Goal: Information Seeking & Learning: Learn about a topic

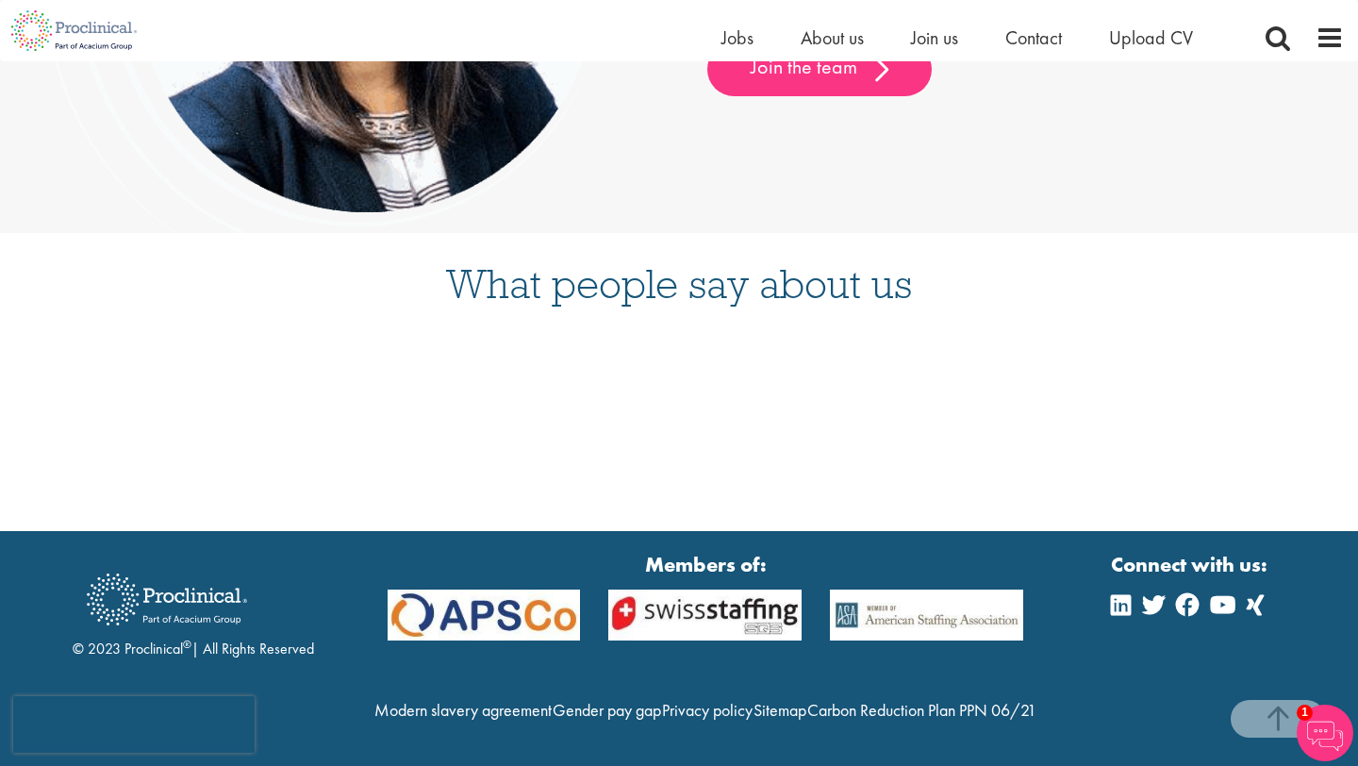
scroll to position [4861, 0]
click at [832, 41] on span "About us" at bounding box center [832, 37] width 63 height 25
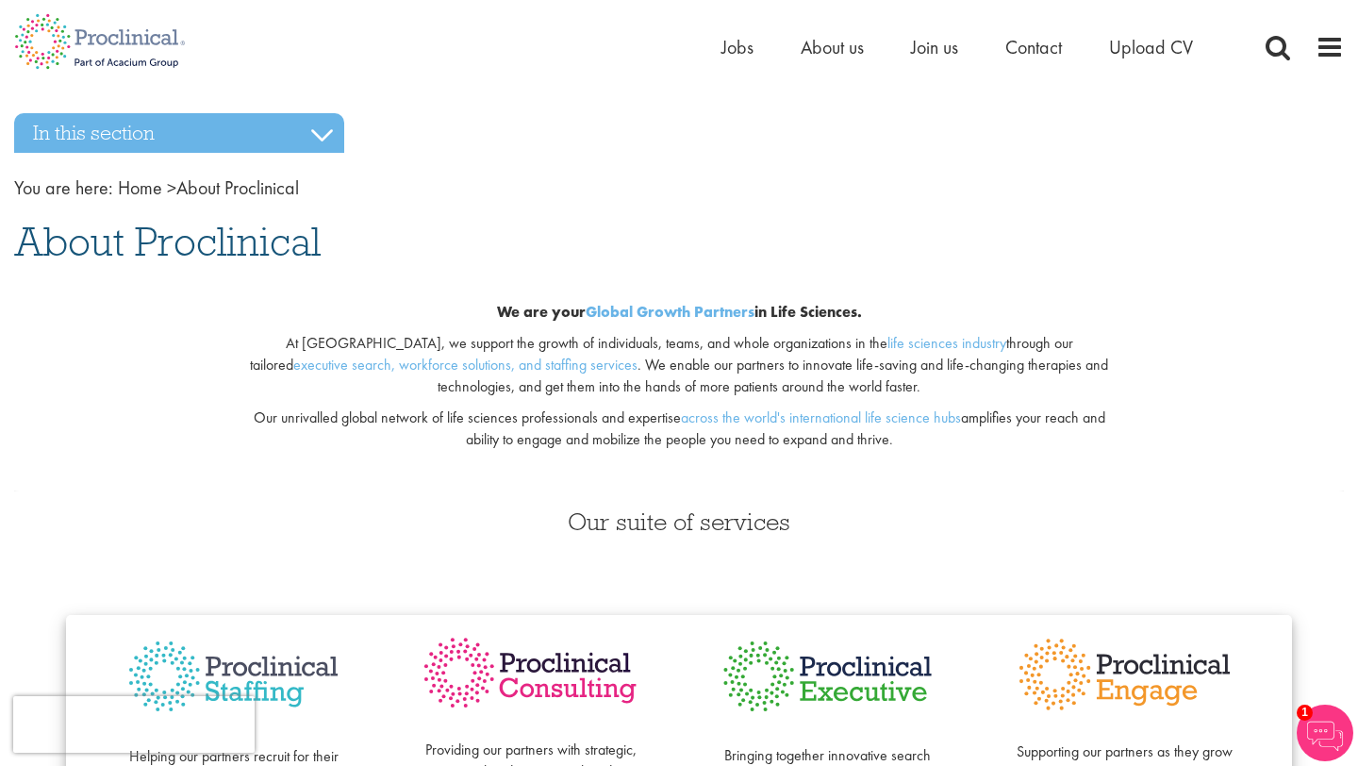
scroll to position [2, 0]
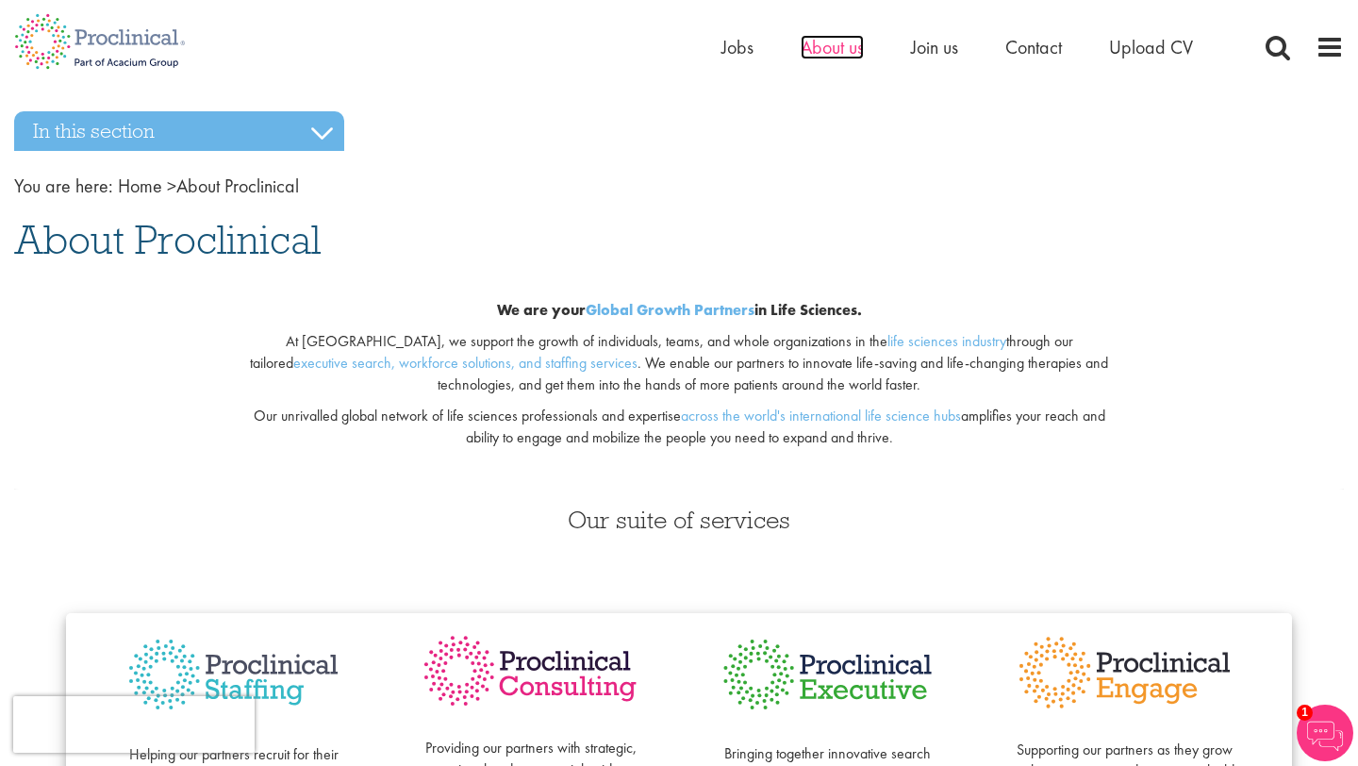
click at [840, 54] on span "About us" at bounding box center [832, 47] width 63 height 25
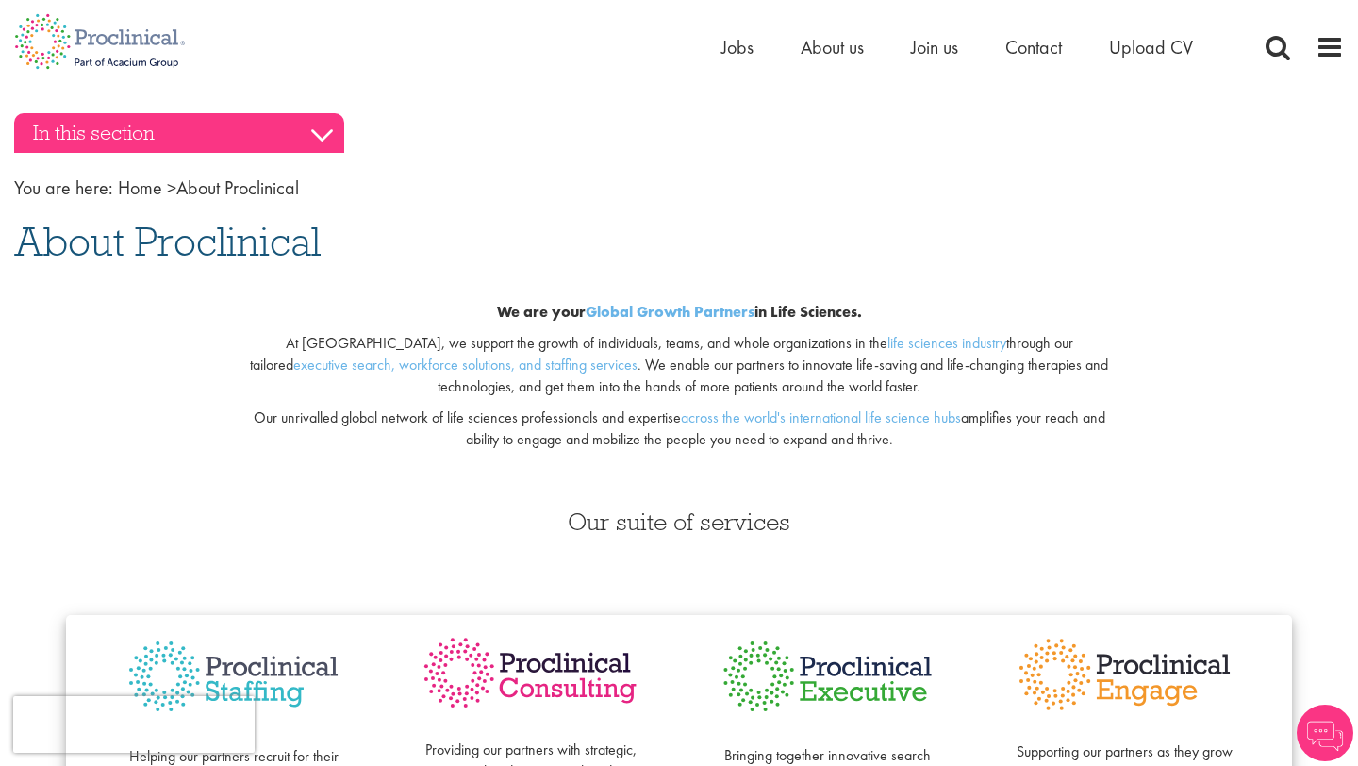
click at [290, 139] on h3 "In this section" at bounding box center [179, 133] width 330 height 40
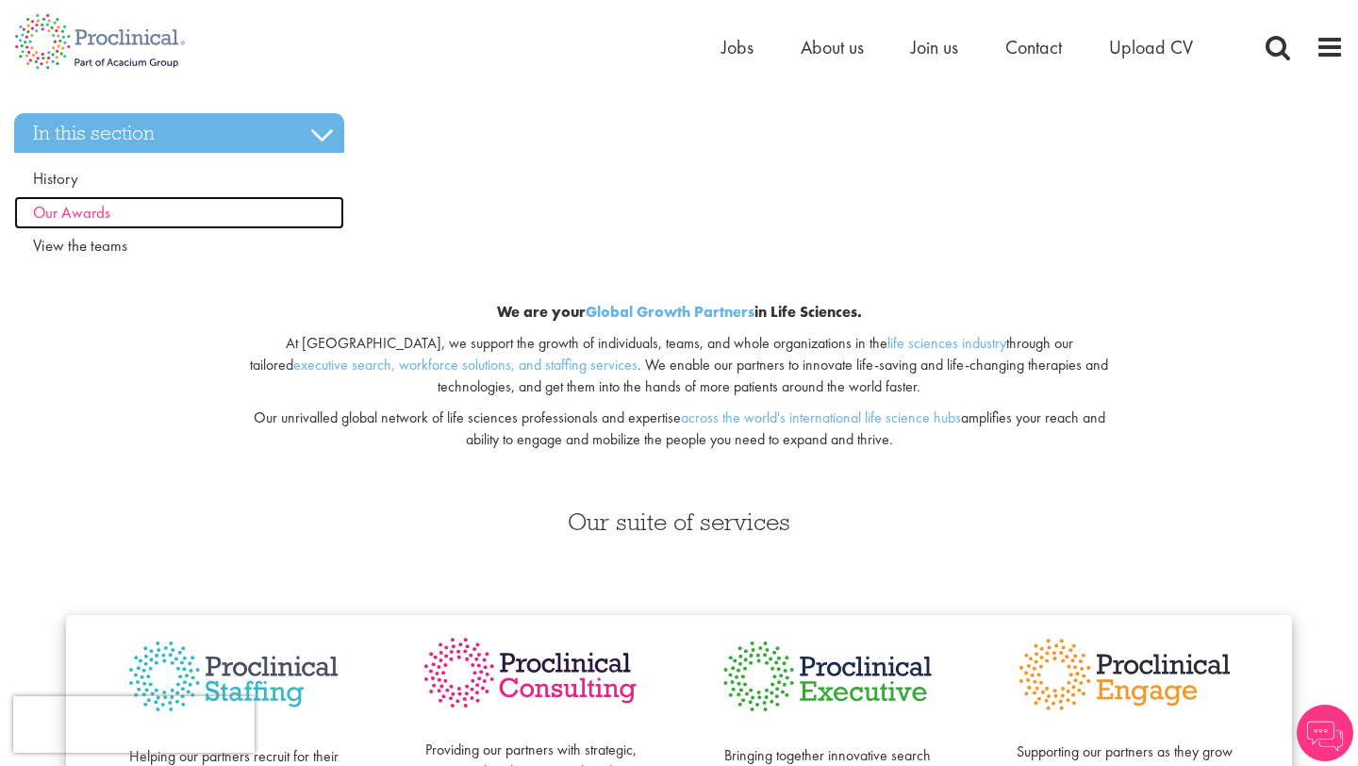
click at [121, 216] on link "Our Awards" at bounding box center [179, 213] width 330 height 34
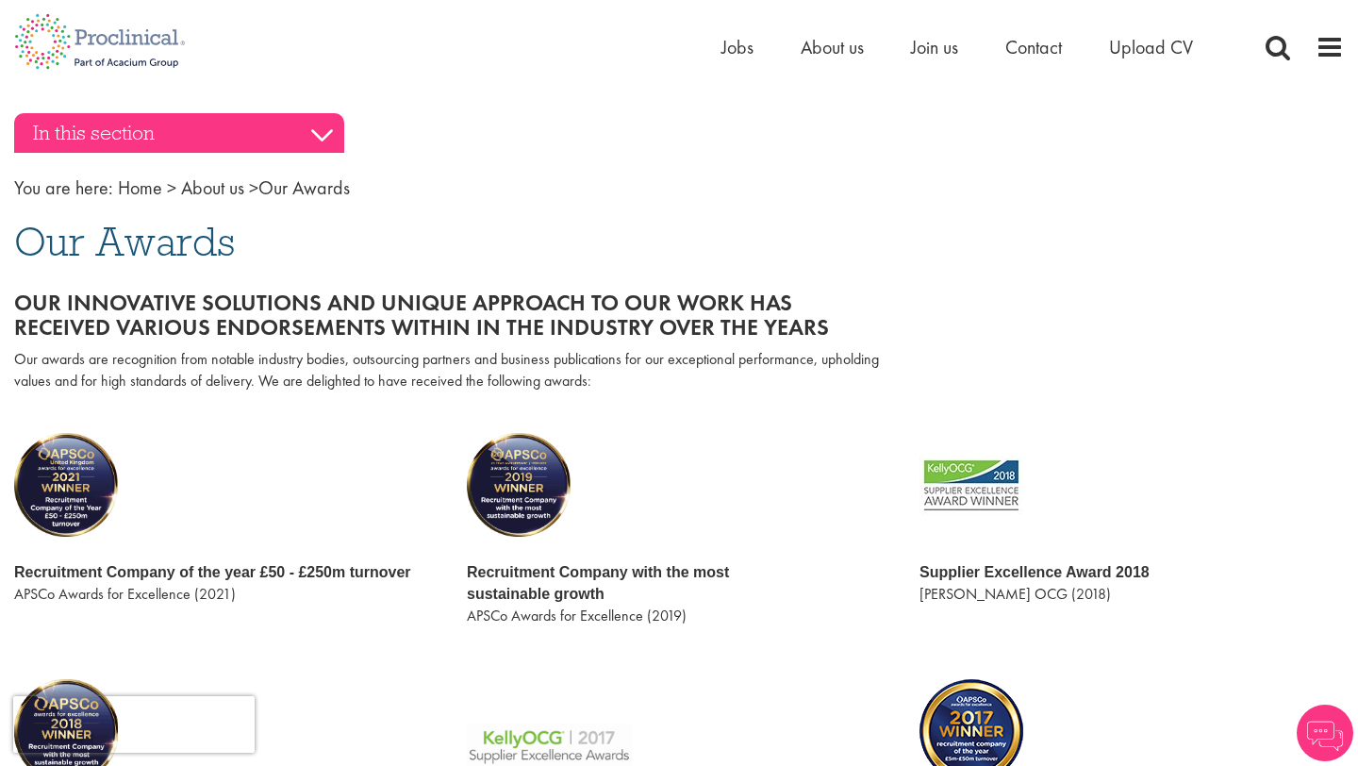
click at [224, 148] on h3 "In this section" at bounding box center [179, 133] width 330 height 40
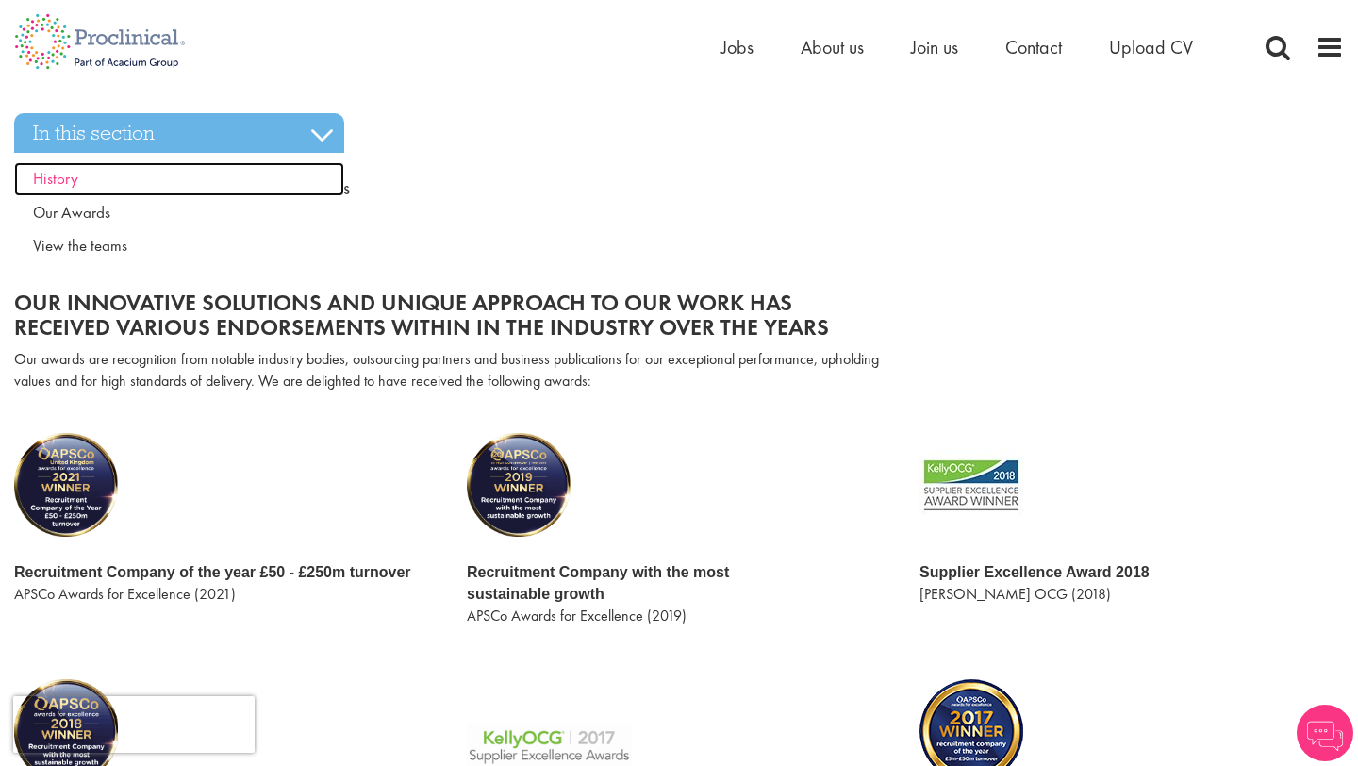
click at [37, 192] on link "History" at bounding box center [179, 179] width 330 height 34
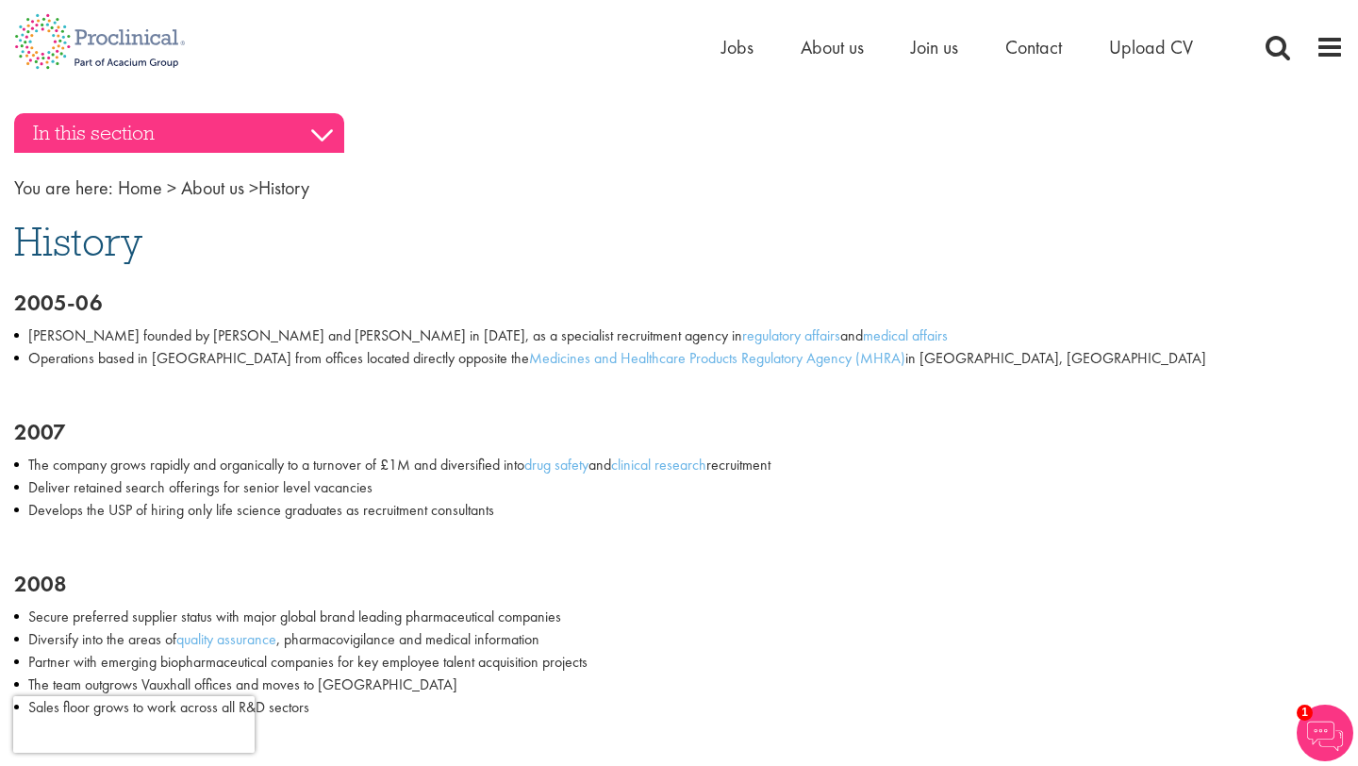
click at [240, 127] on h3 "In this section" at bounding box center [179, 133] width 330 height 40
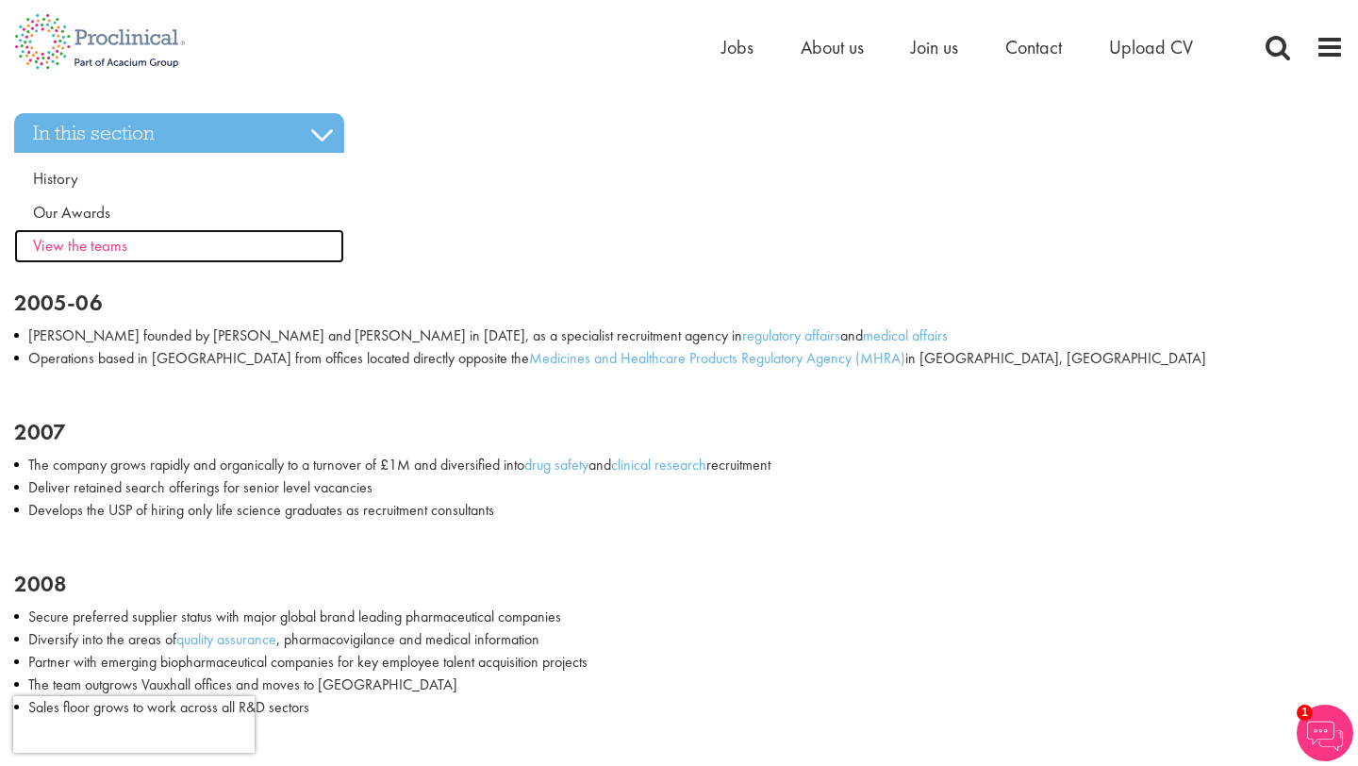
click at [83, 248] on span "View the teams" at bounding box center [80, 245] width 94 height 21
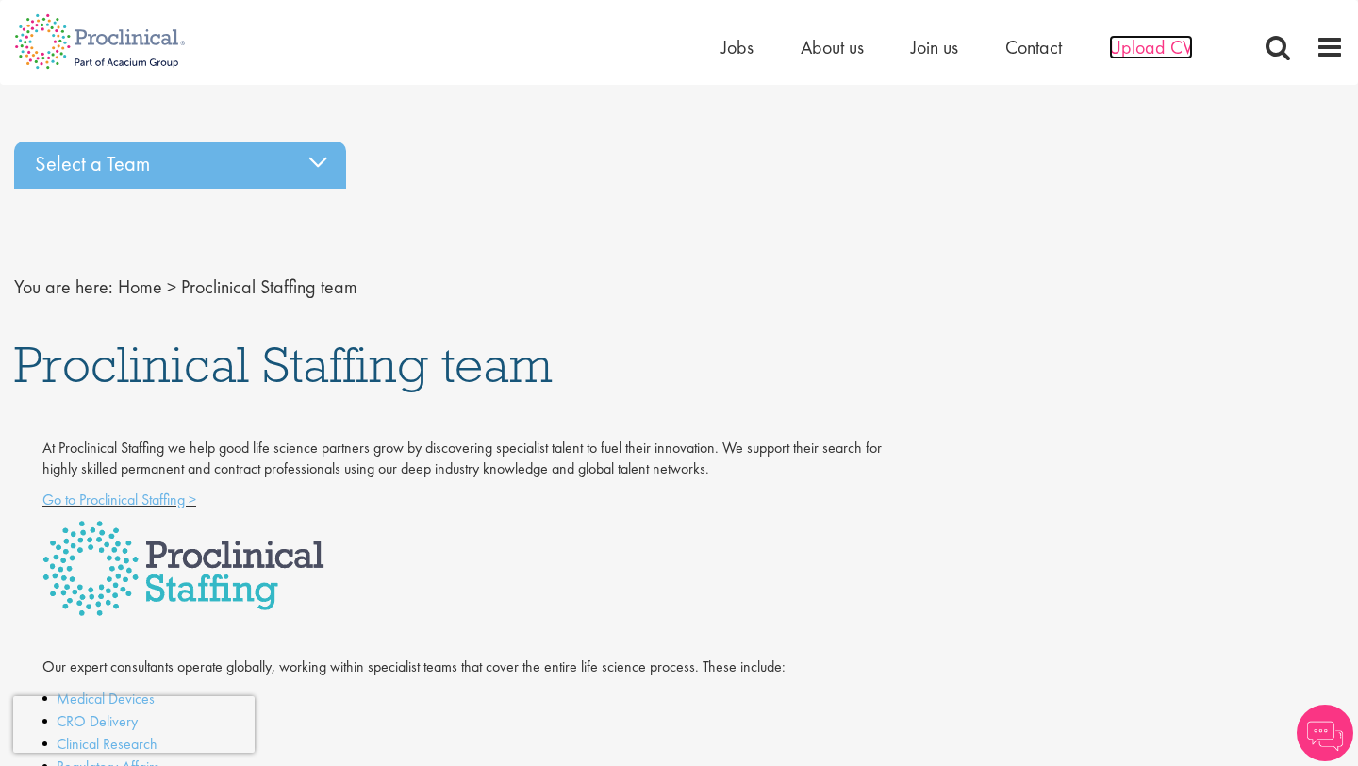
click at [1139, 48] on span "Upload CV" at bounding box center [1151, 47] width 84 height 25
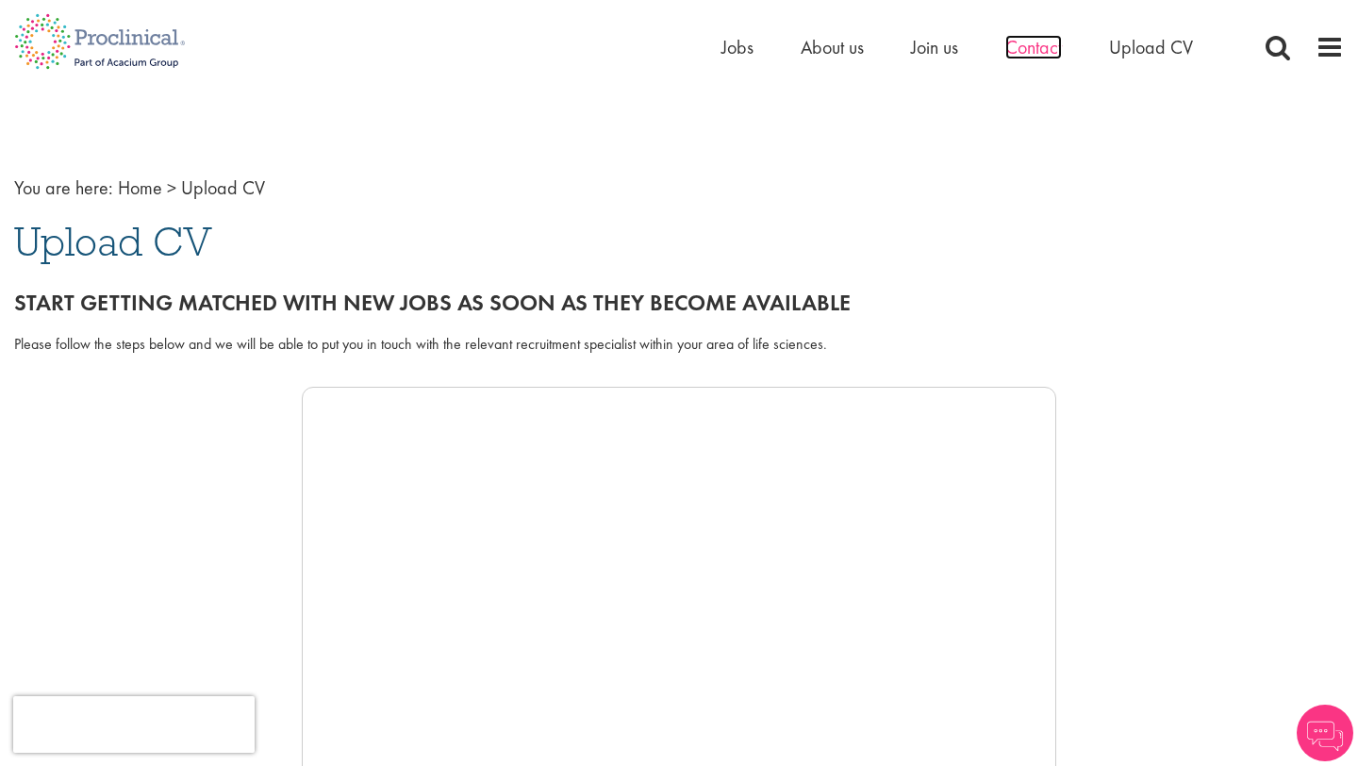
click at [1019, 54] on span "Contact" at bounding box center [1033, 47] width 57 height 25
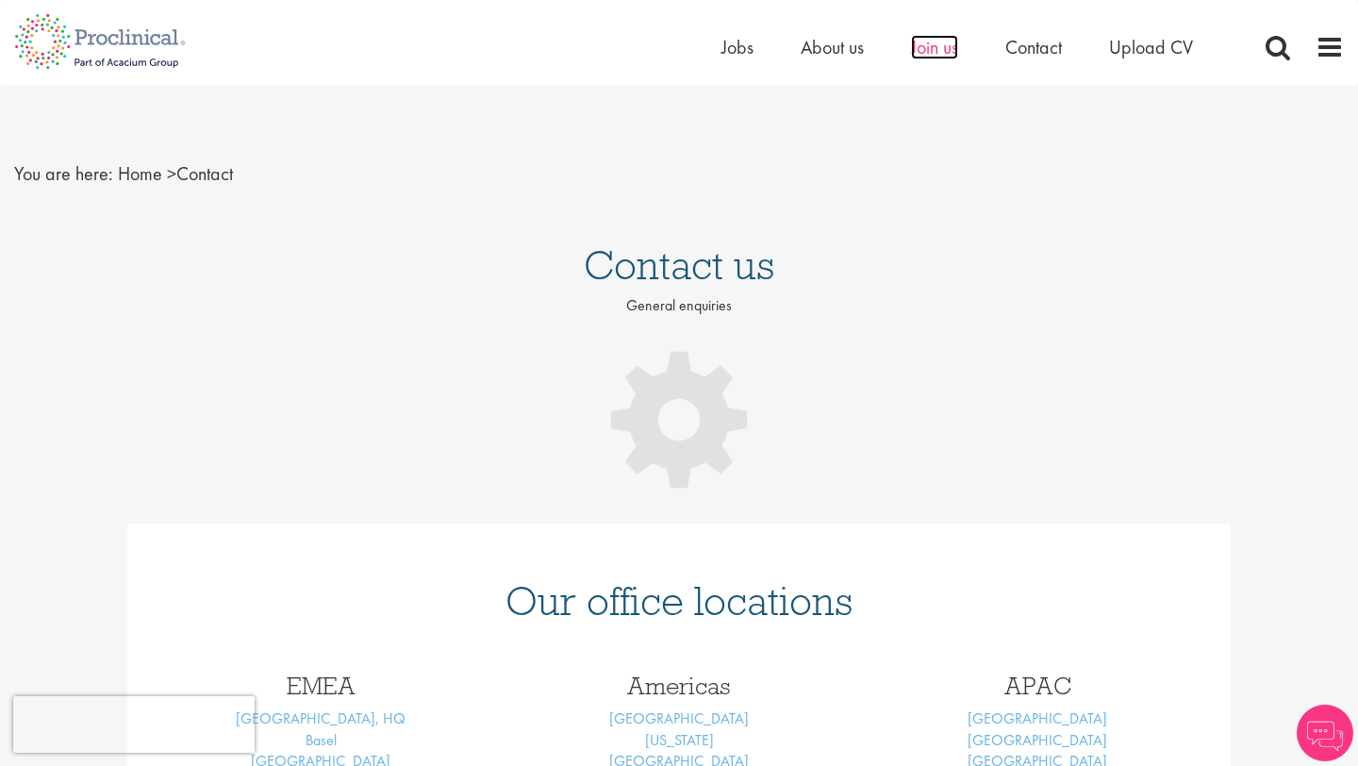
click at [934, 50] on span "Join us" at bounding box center [934, 47] width 47 height 25
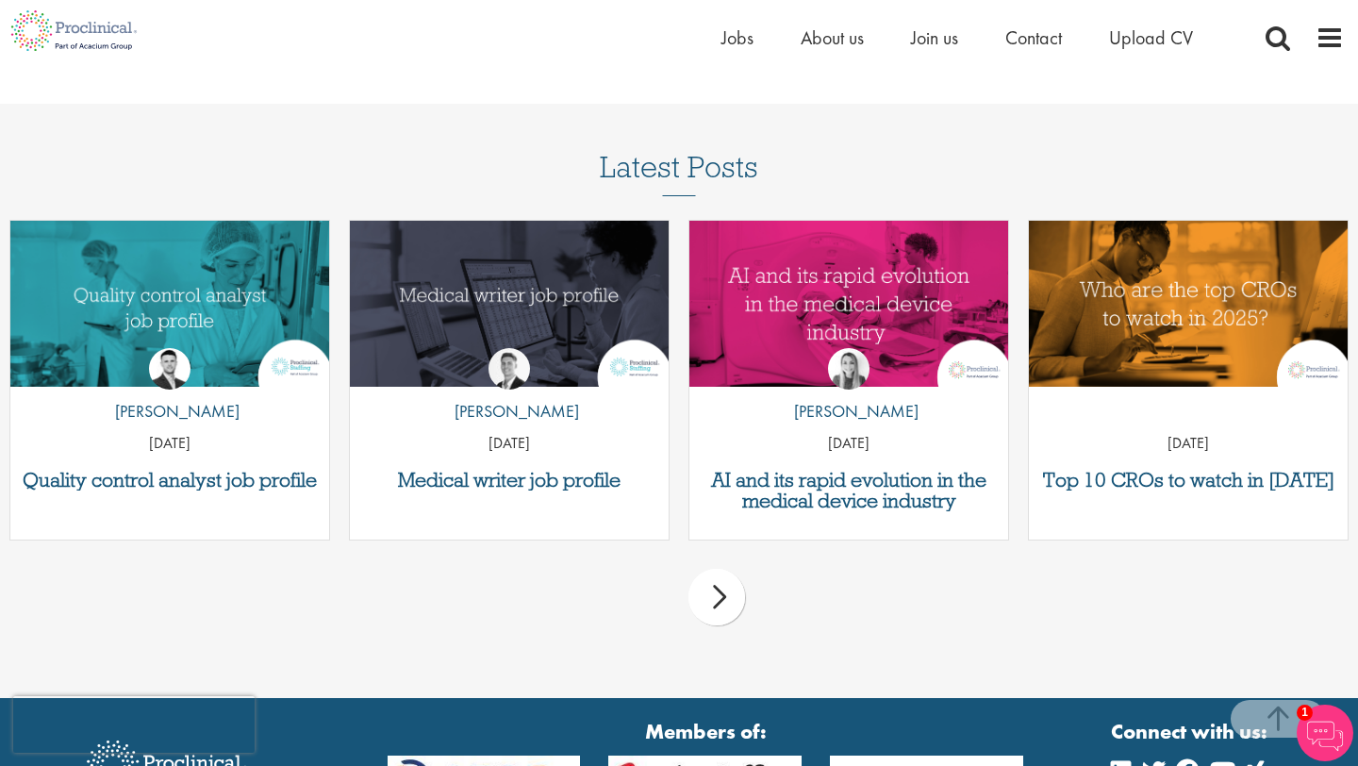
scroll to position [2513, 0]
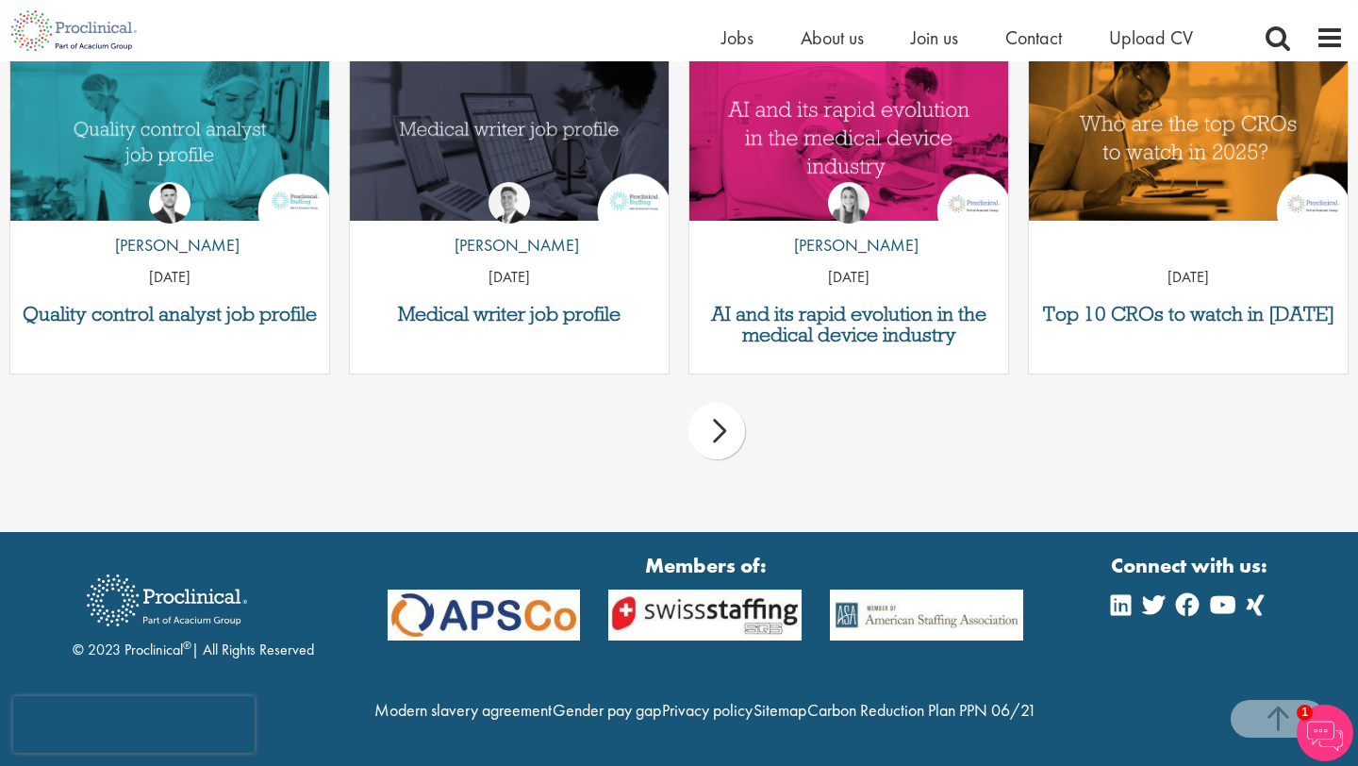
click at [751, 400] on div "prev next" at bounding box center [679, 434] width 1358 height 82
click at [733, 403] on div "next" at bounding box center [716, 431] width 57 height 57
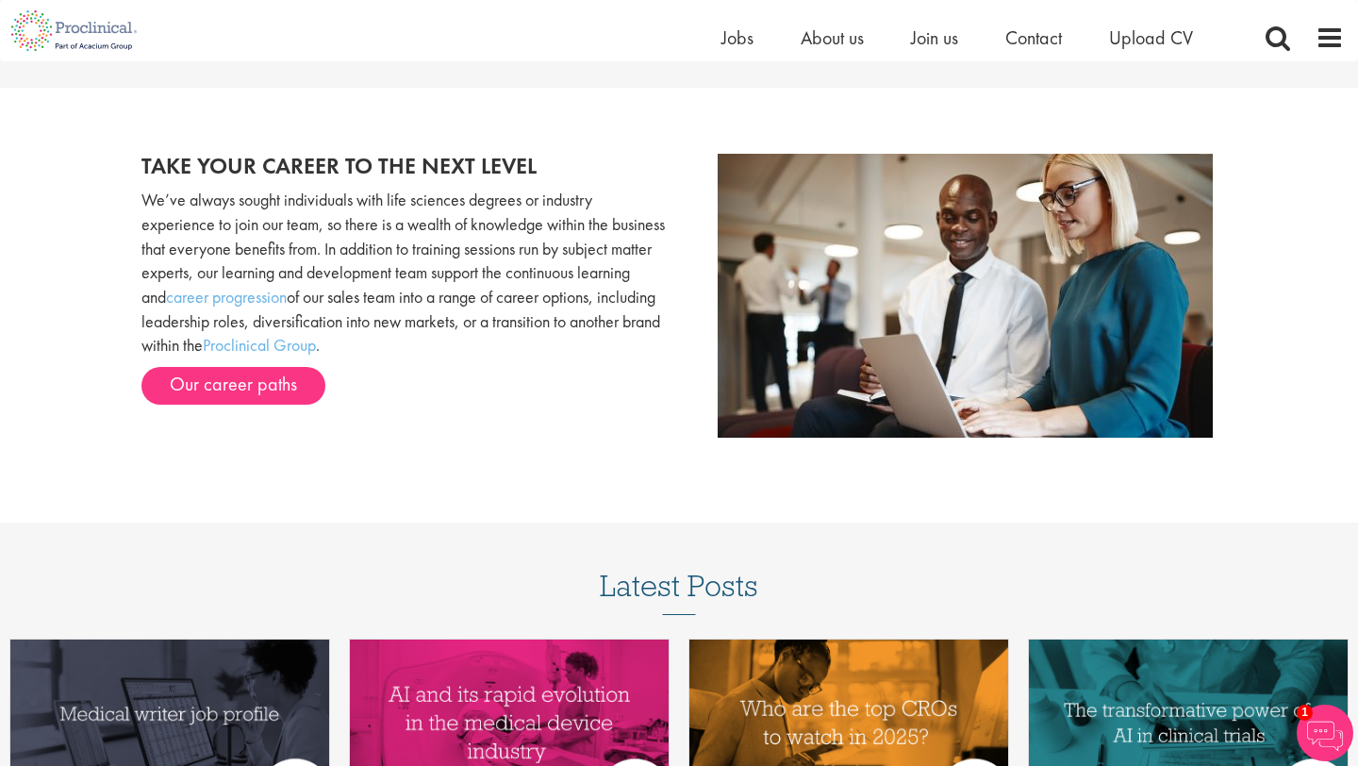
scroll to position [1877, 0]
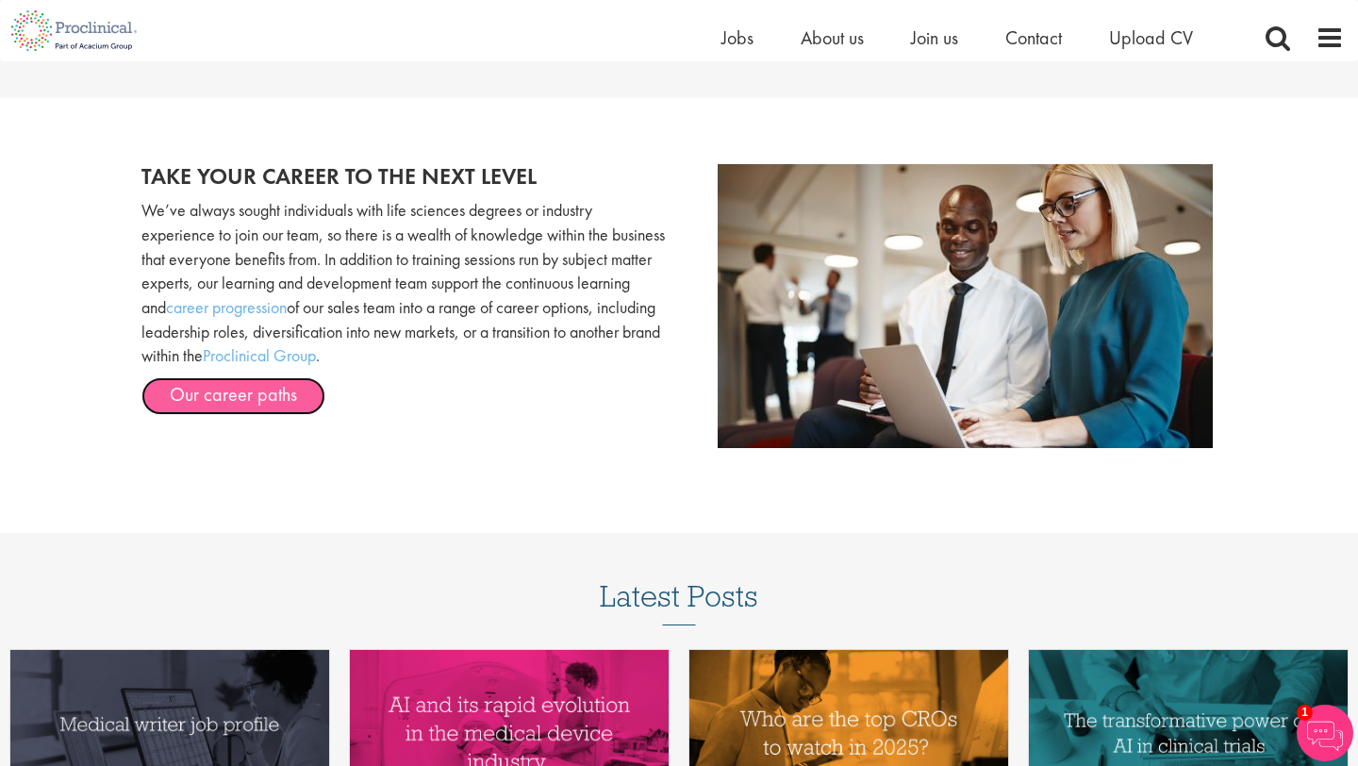
click at [282, 392] on link "Our career paths" at bounding box center [233, 396] width 184 height 38
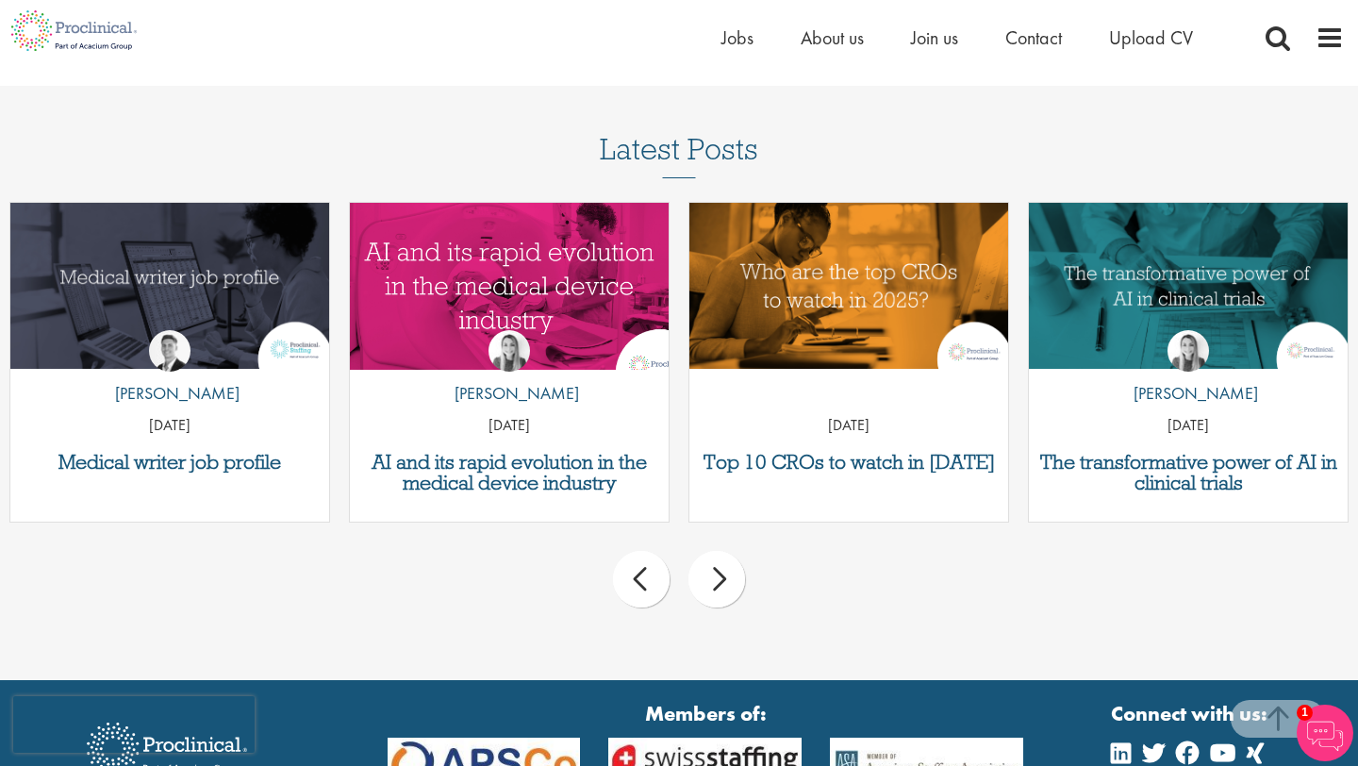
scroll to position [2451, 0]
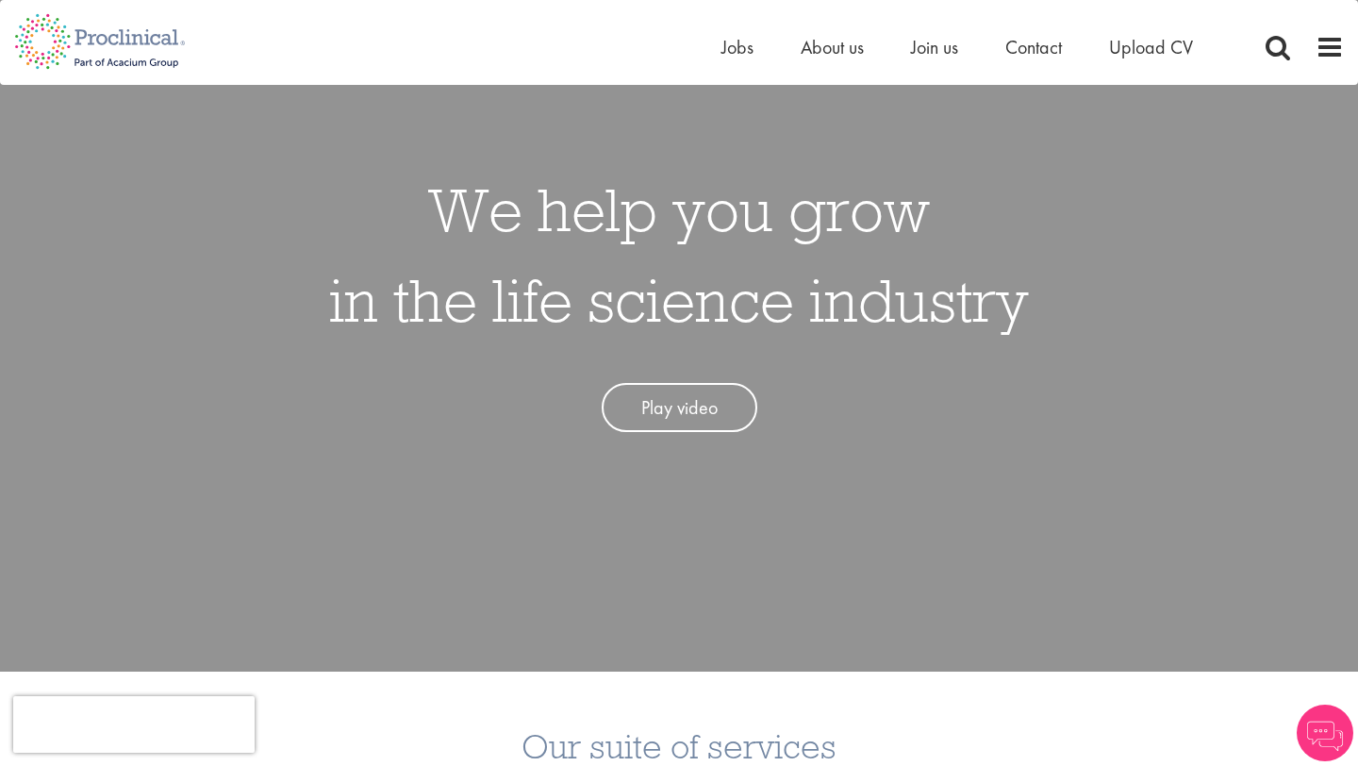
scroll to position [251, 0]
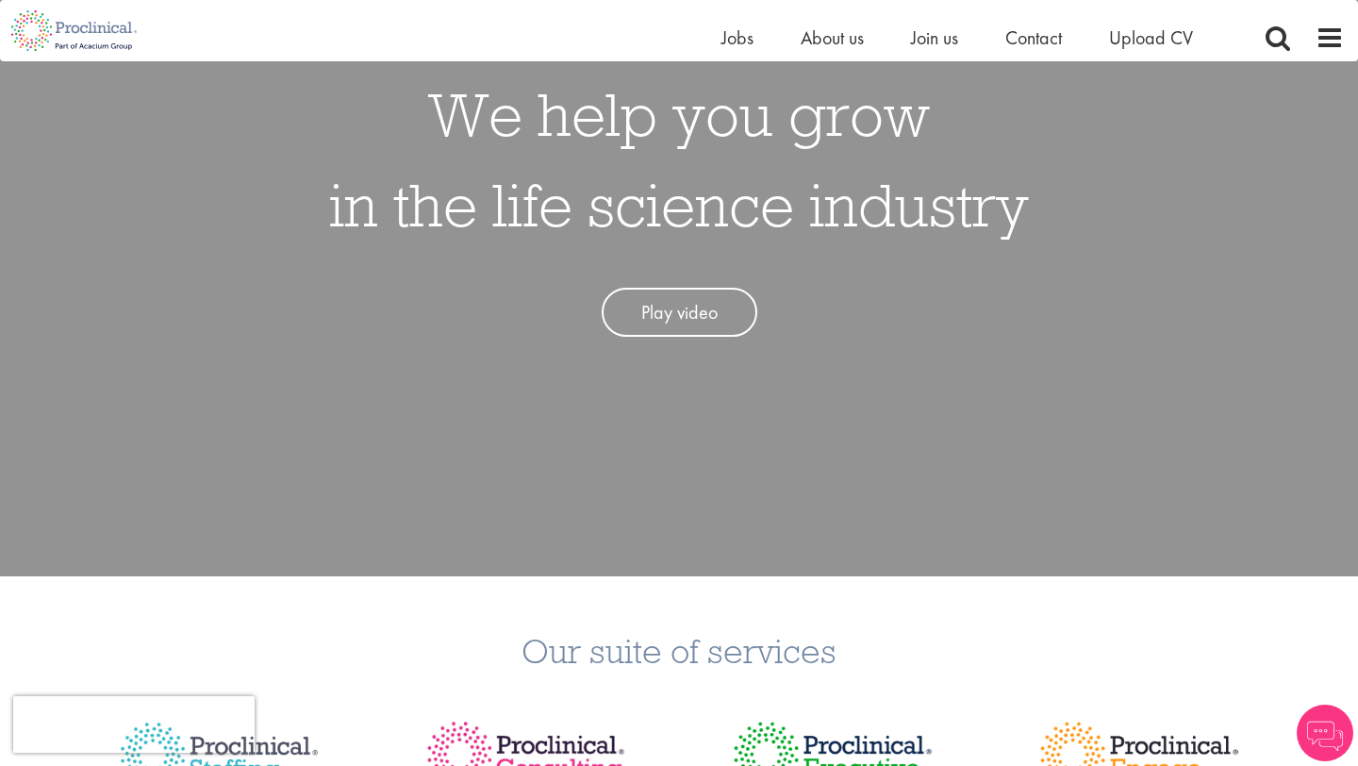
click at [683, 309] on link "Play video" at bounding box center [680, 313] width 156 height 50
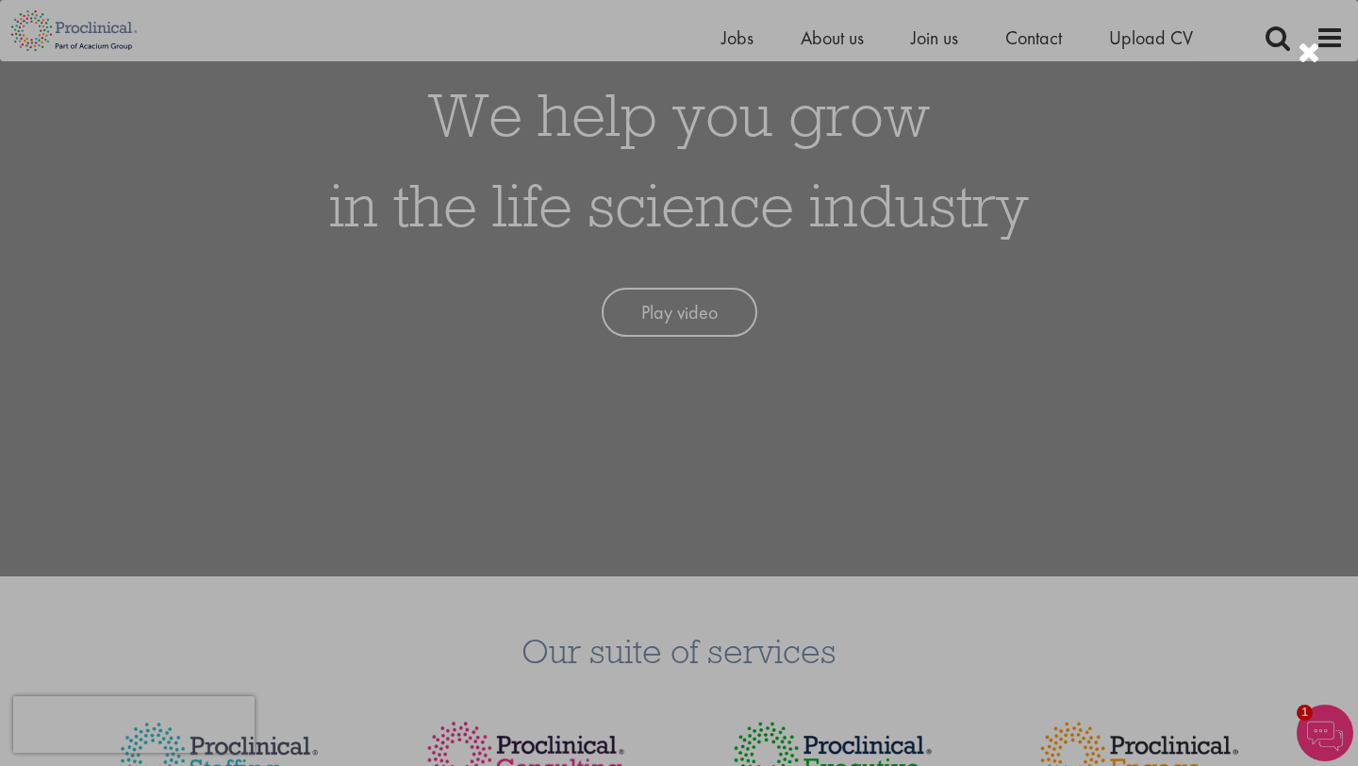
click at [722, 609] on div at bounding box center [679, 383] width 1358 height 766
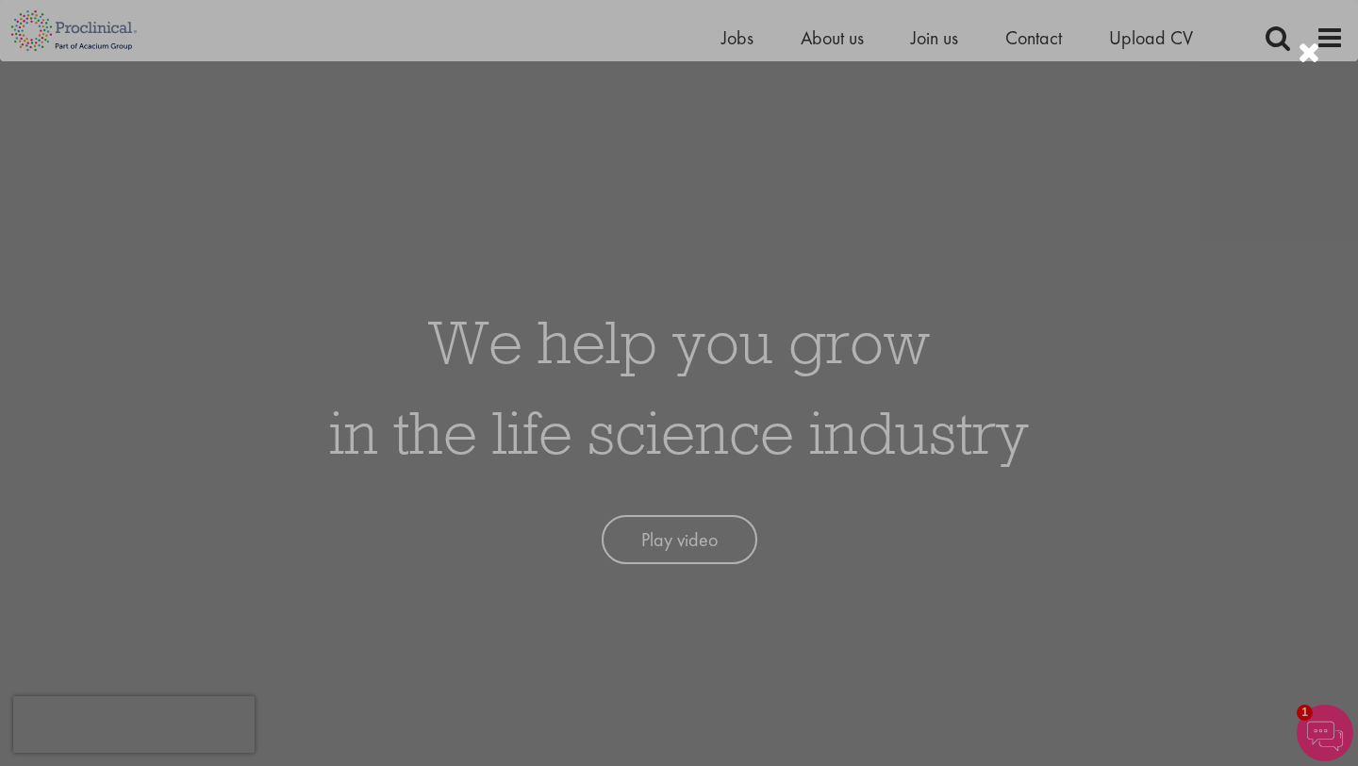
scroll to position [0, 0]
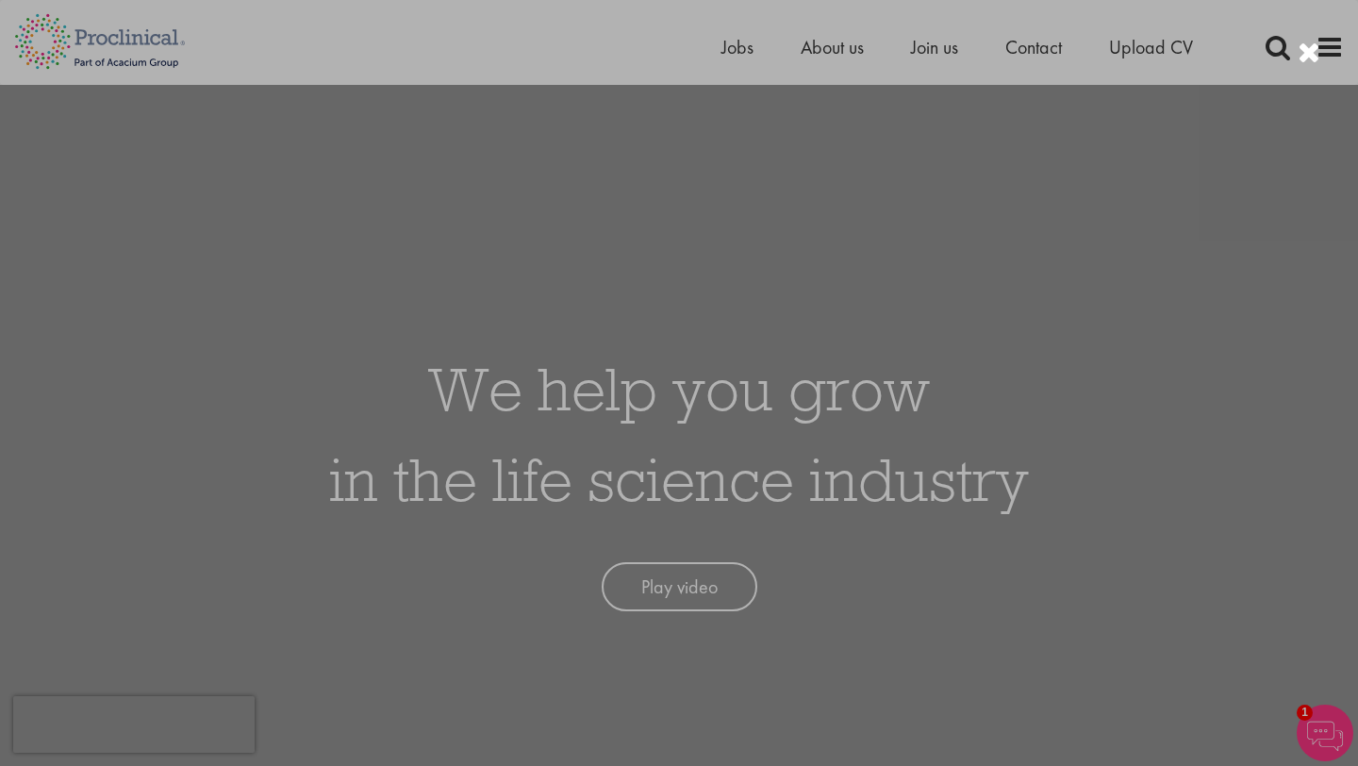
click at [821, 42] on div at bounding box center [679, 383] width 1358 height 766
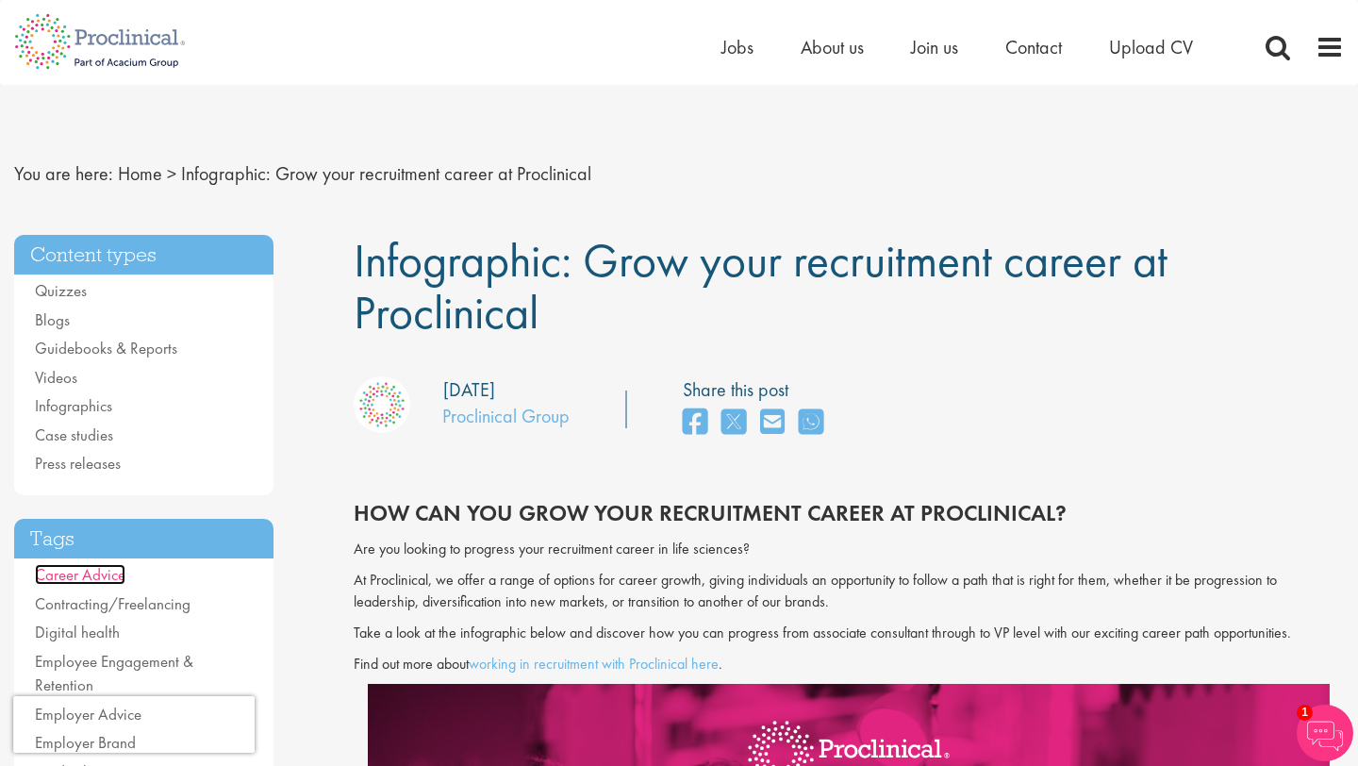
click at [95, 578] on link "Career Advice" at bounding box center [80, 574] width 91 height 21
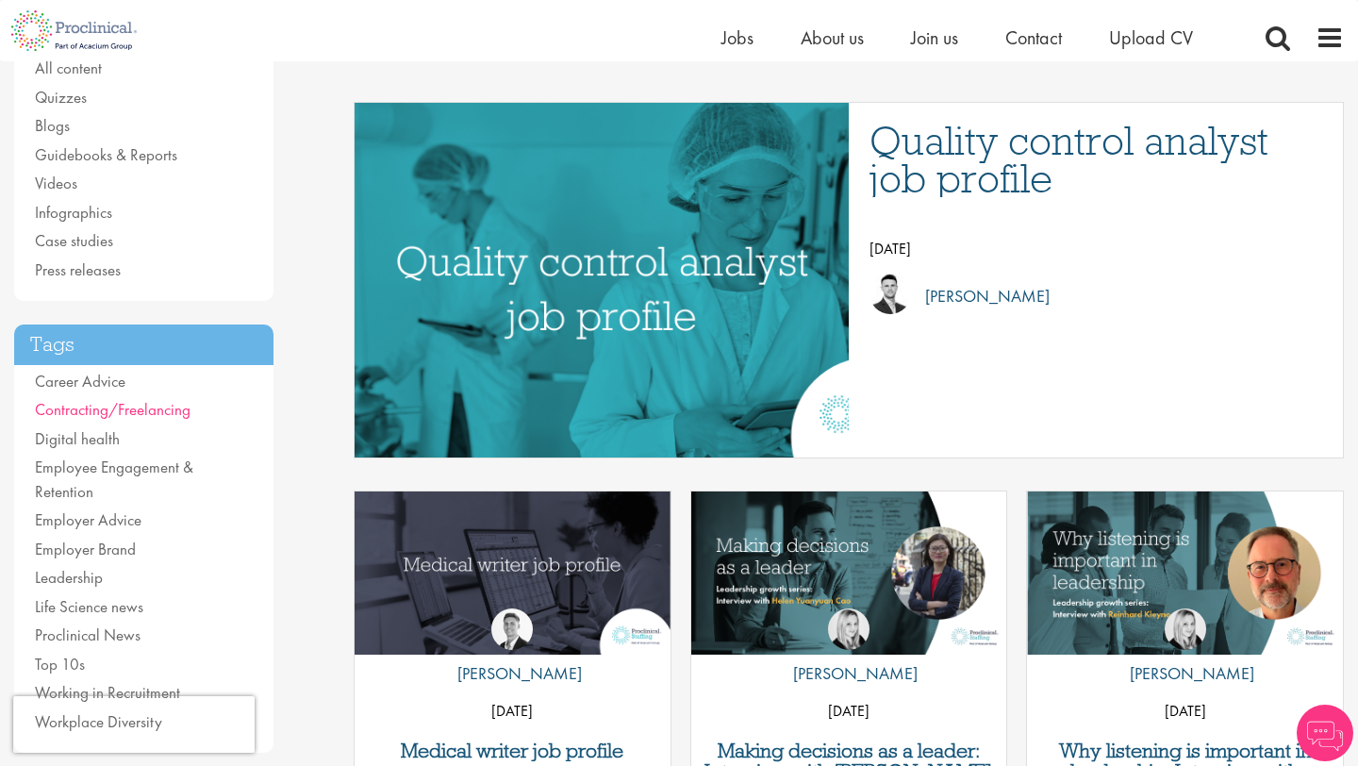
scroll to position [203, 0]
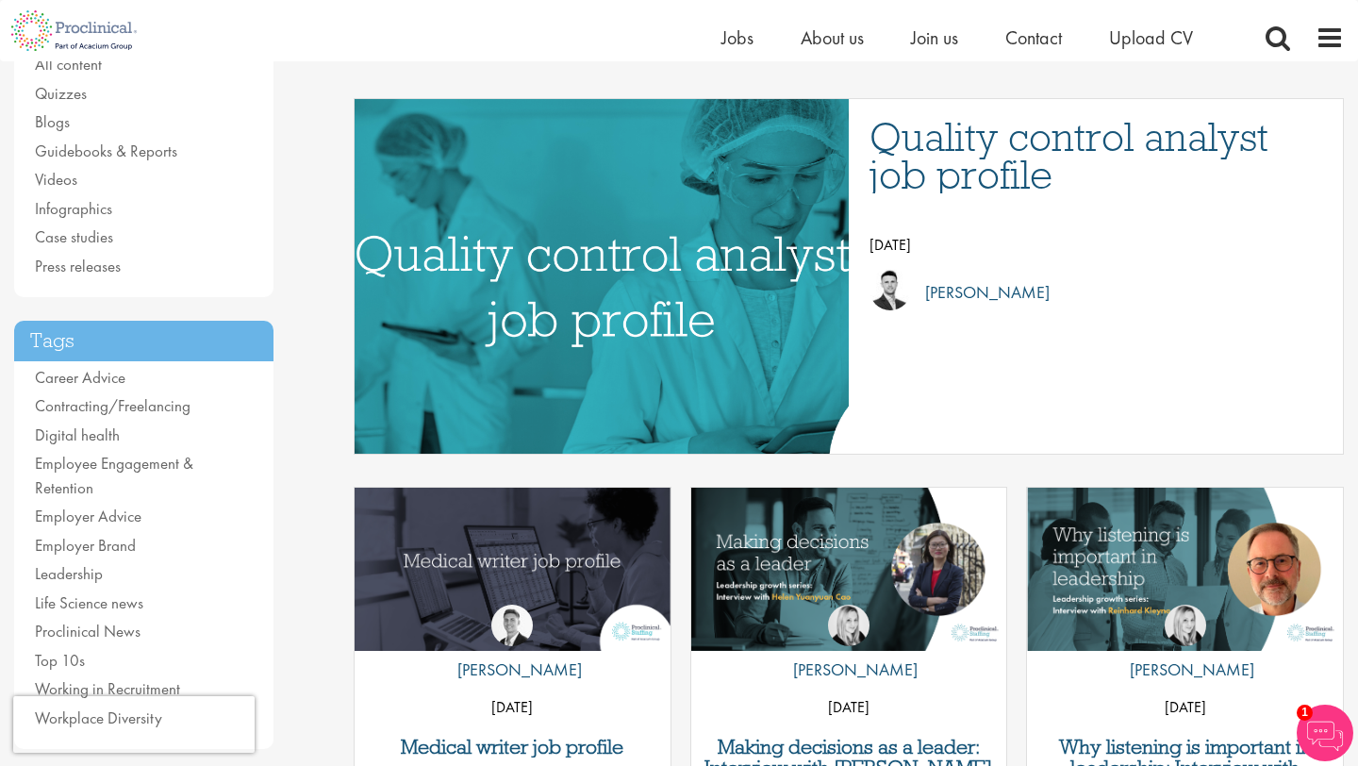
click at [734, 243] on img "Link to a post" at bounding box center [601, 275] width 818 height 425
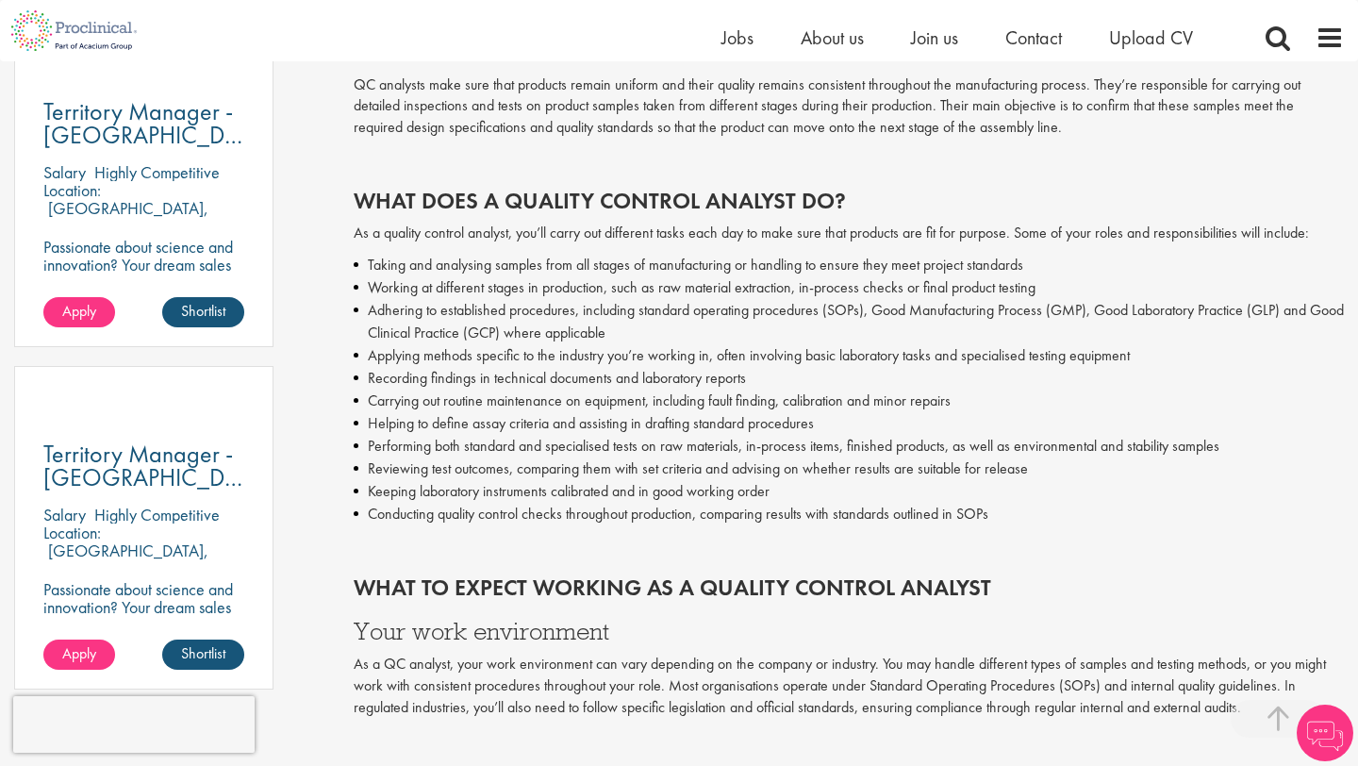
scroll to position [1281, 0]
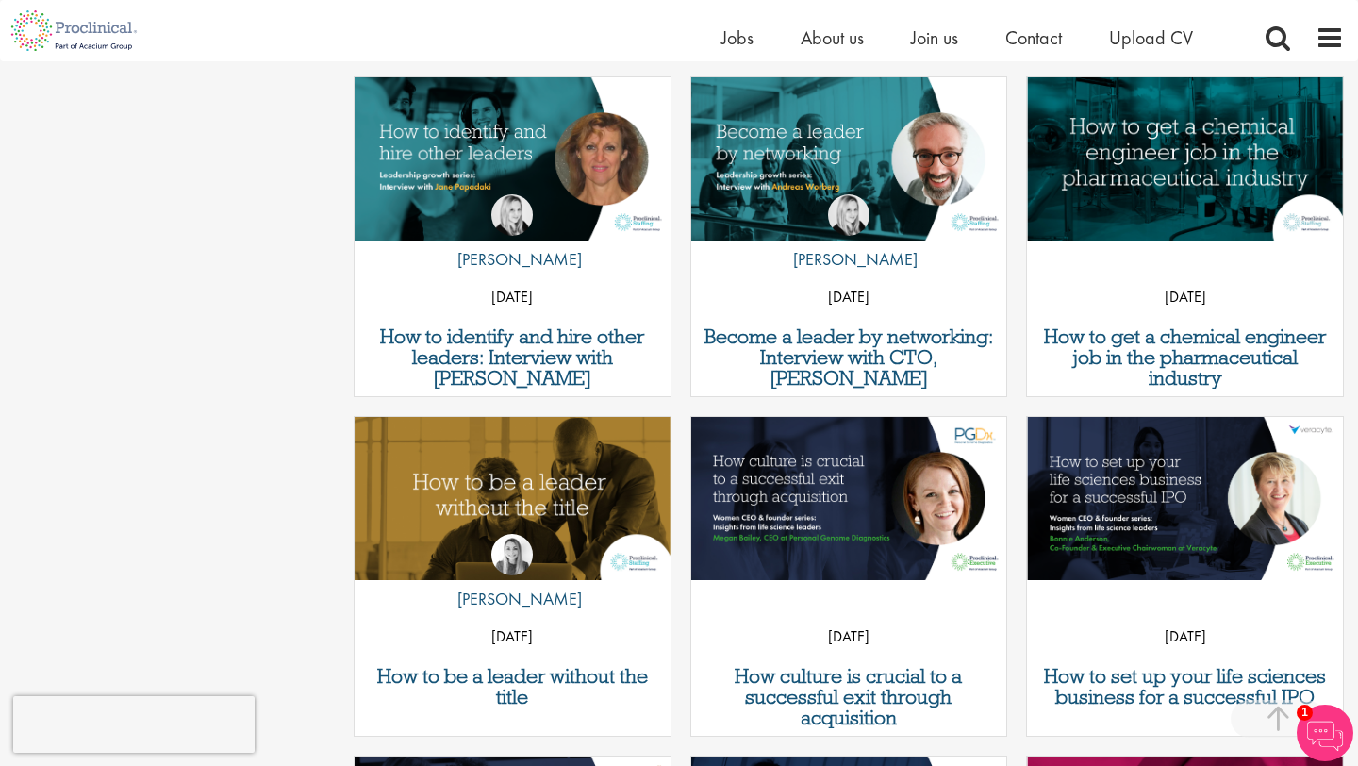
scroll to position [1041, 0]
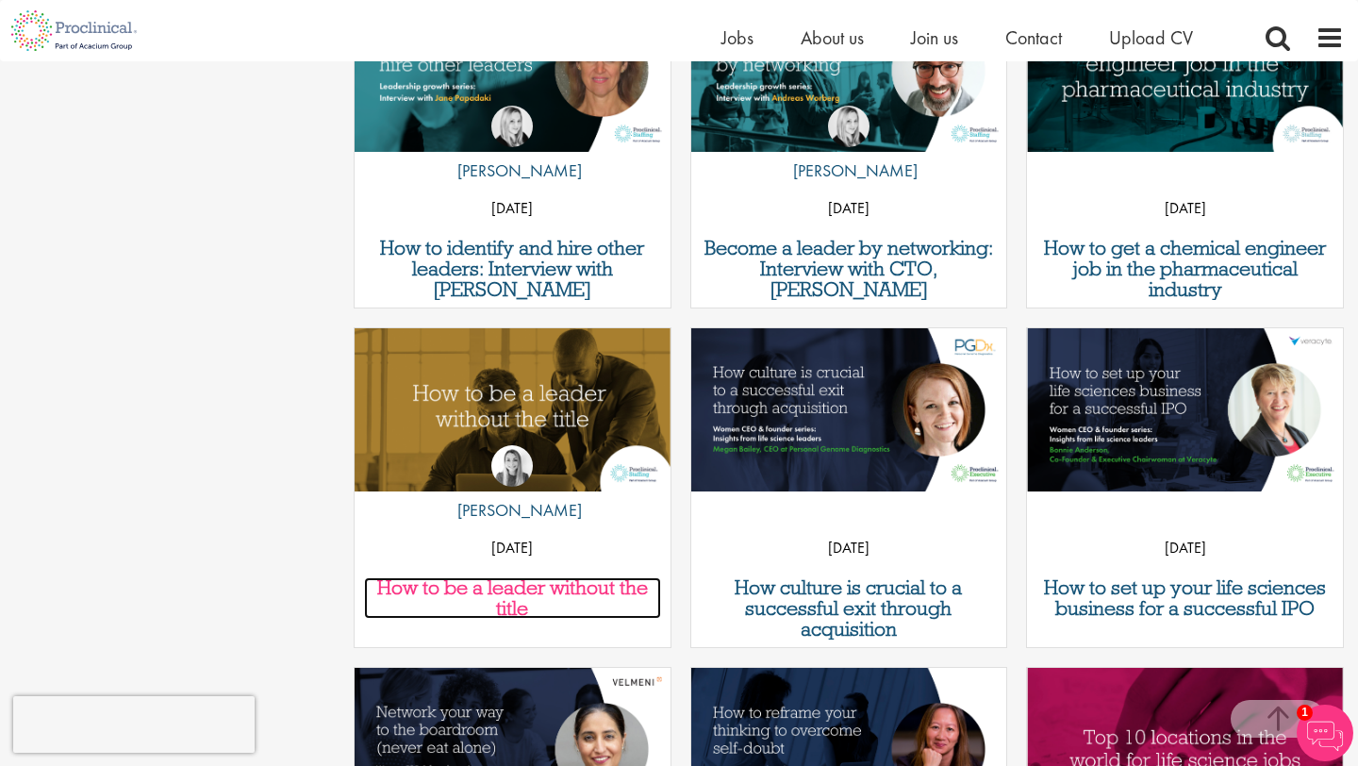
click at [537, 589] on h3 "How to be a leader without the title" at bounding box center [512, 597] width 297 height 41
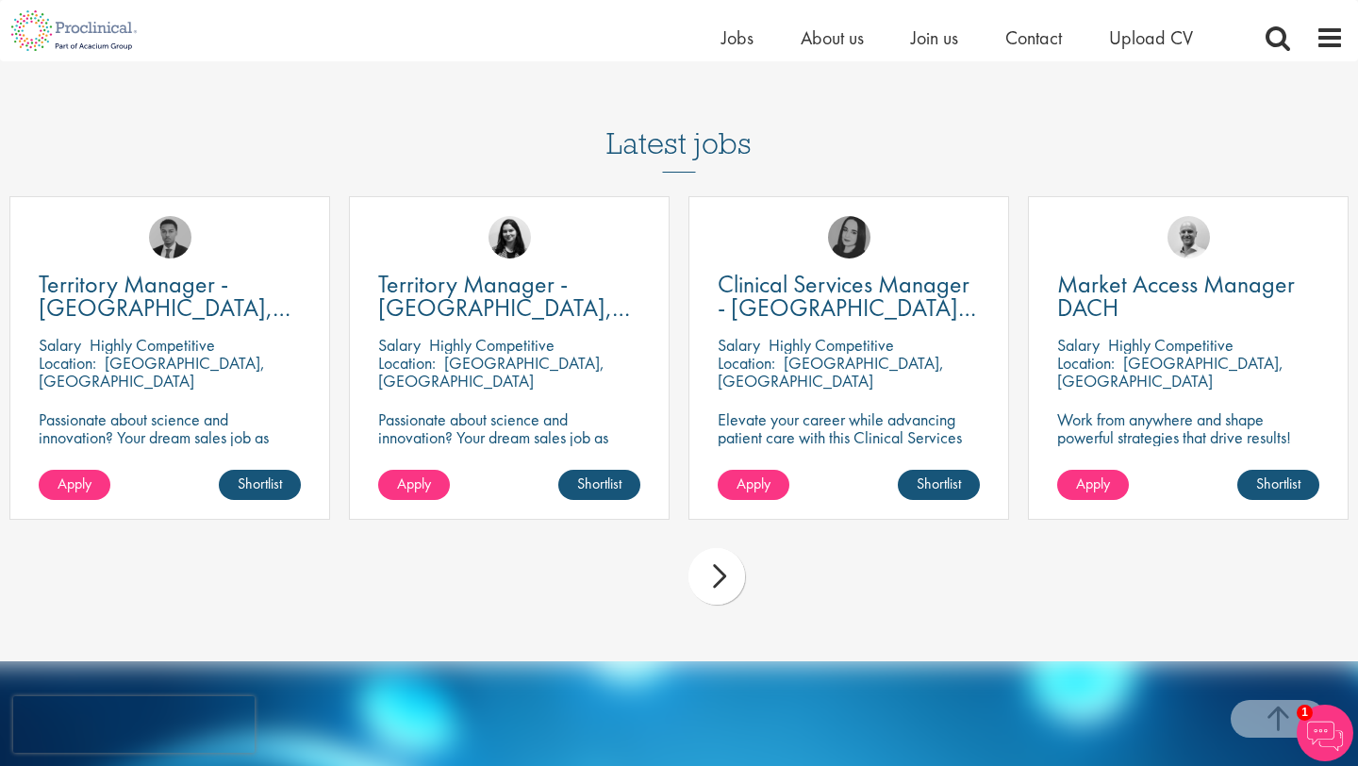
scroll to position [3649, 0]
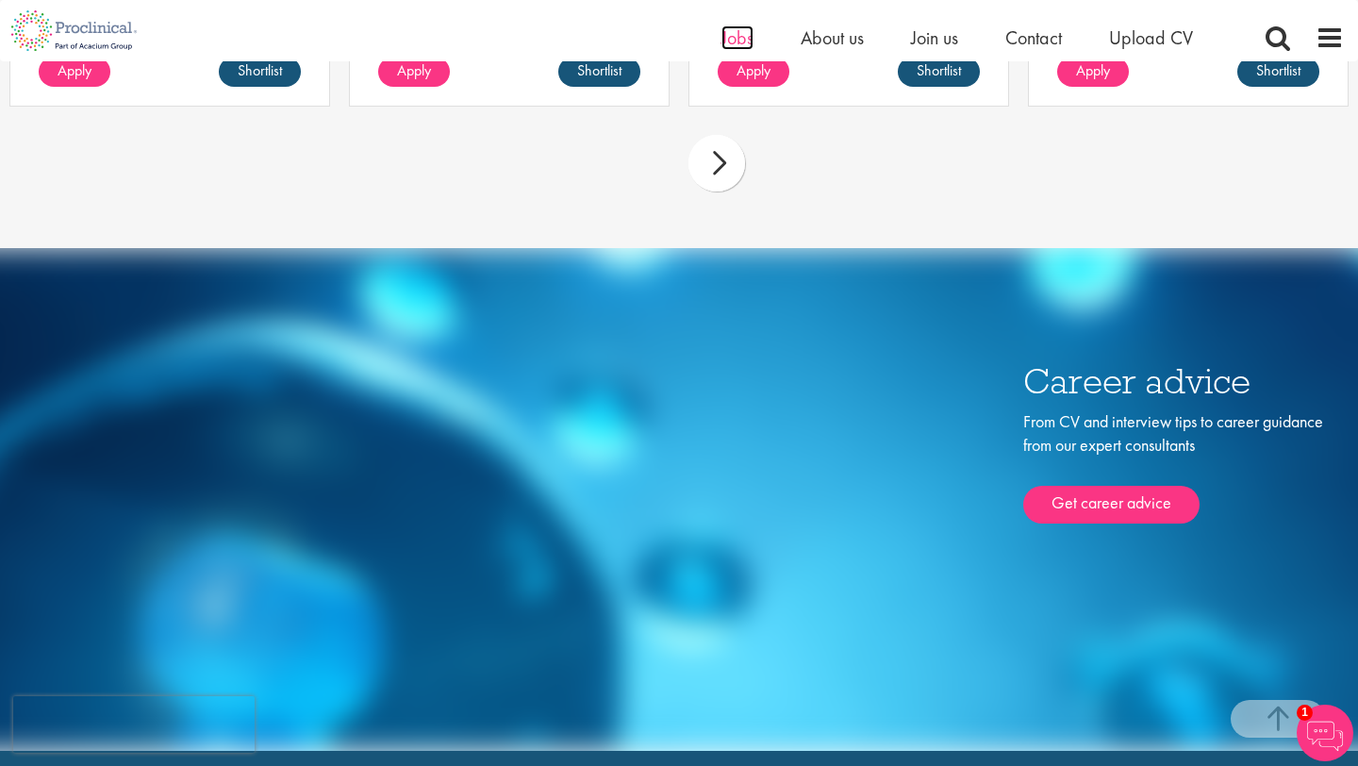
click at [739, 40] on span "Jobs" at bounding box center [737, 37] width 32 height 25
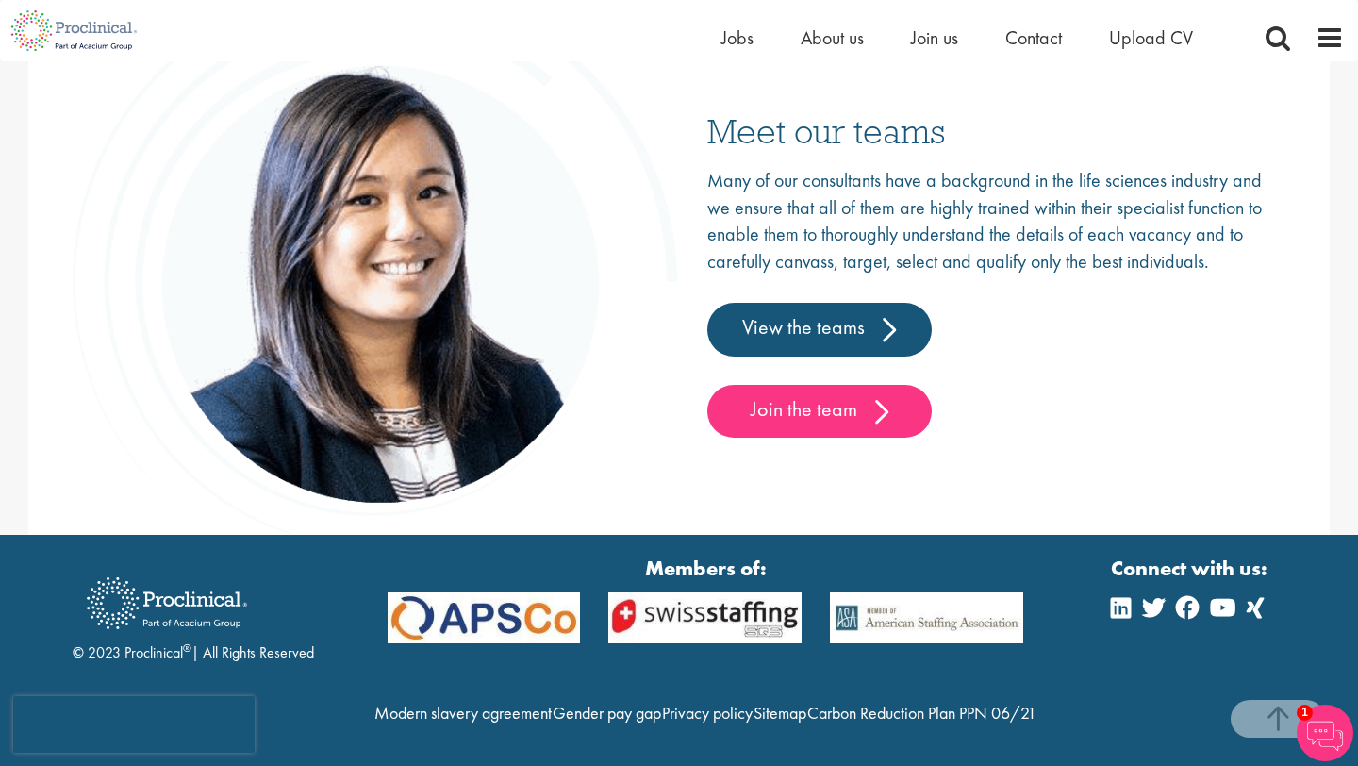
scroll to position [2979, 0]
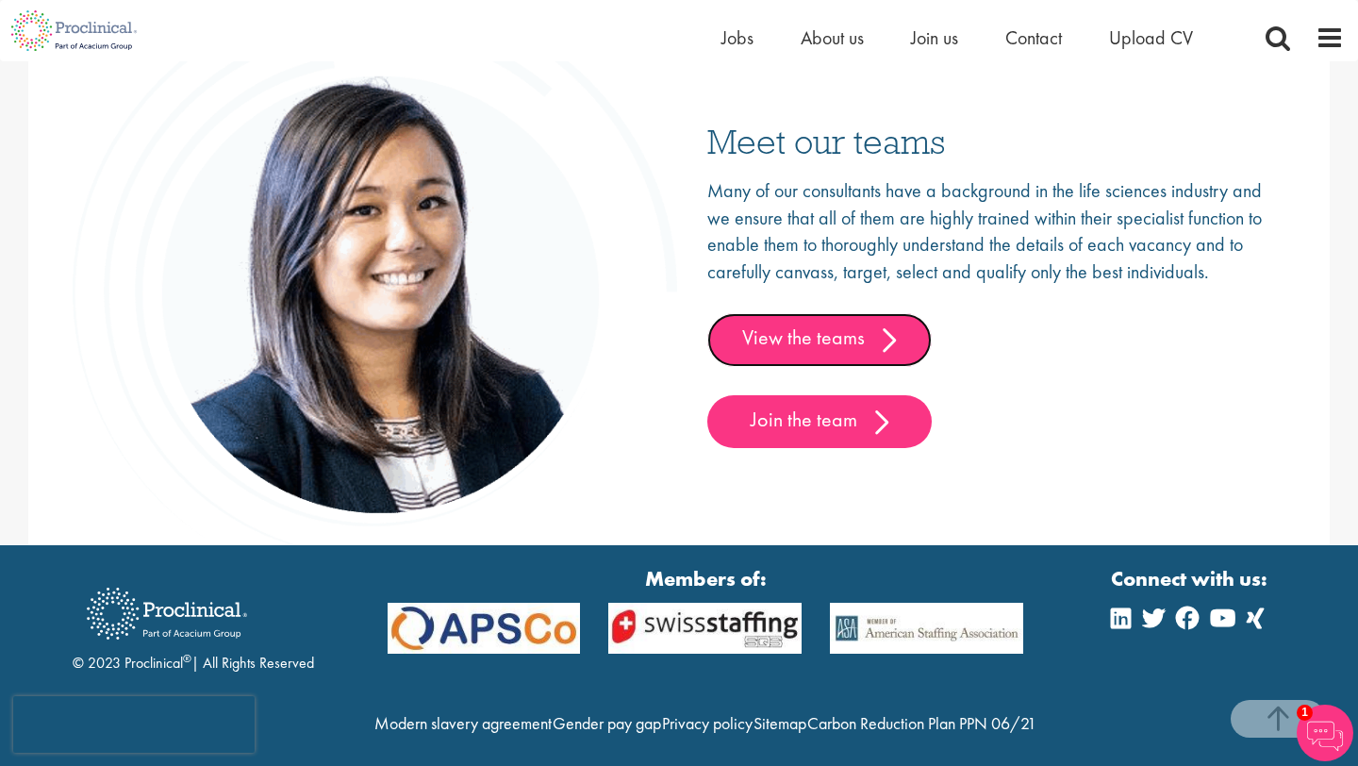
click at [826, 345] on link "View the teams" at bounding box center [819, 339] width 224 height 53
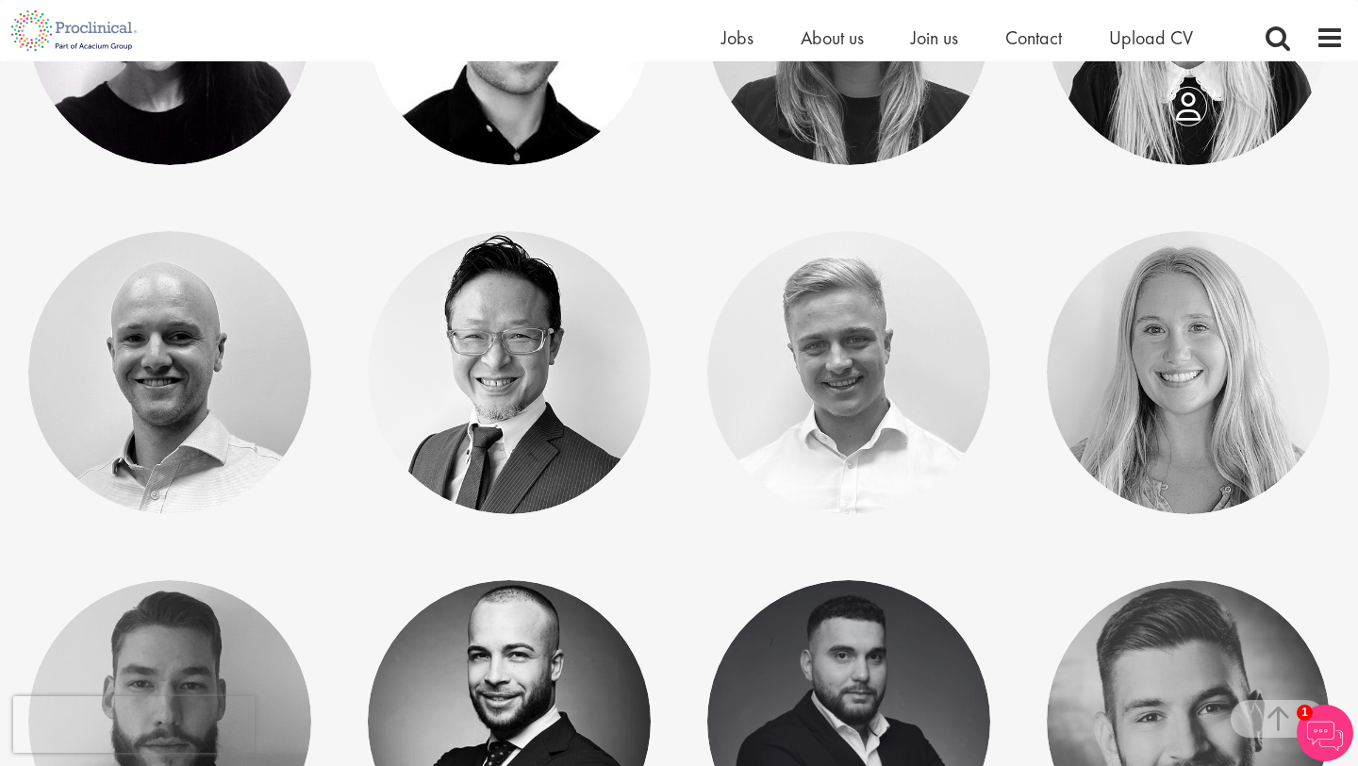
scroll to position [1428, 0]
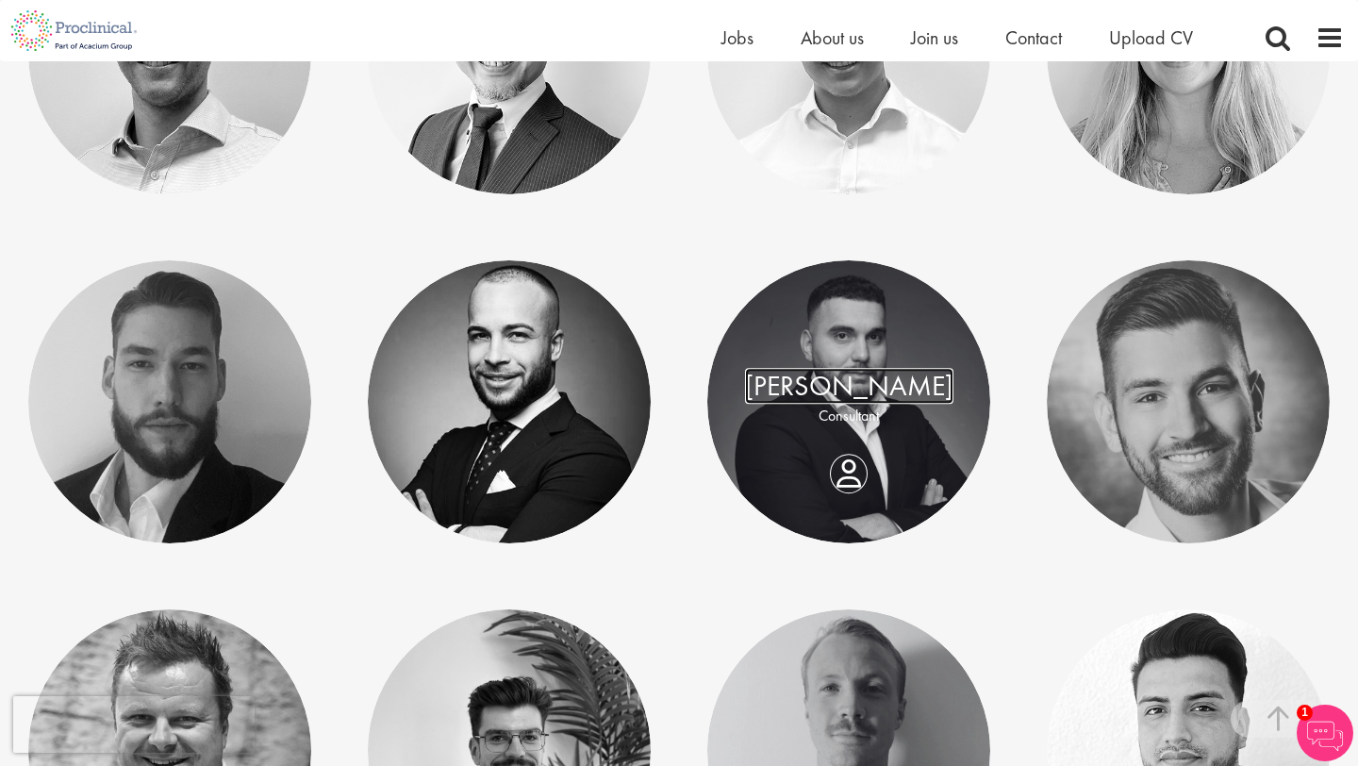
click at [864, 376] on link "[PERSON_NAME]" at bounding box center [849, 386] width 208 height 36
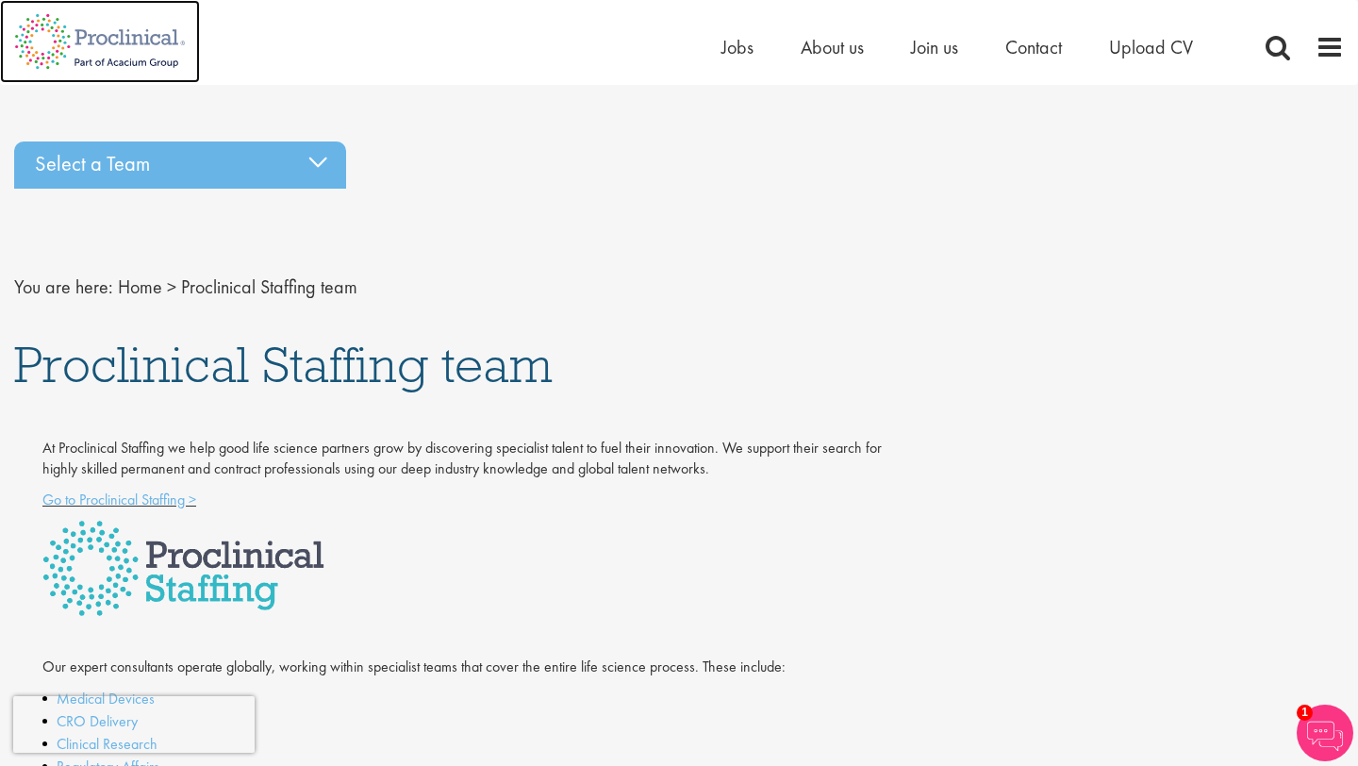
click at [163, 39] on img at bounding box center [100, 41] width 200 height 83
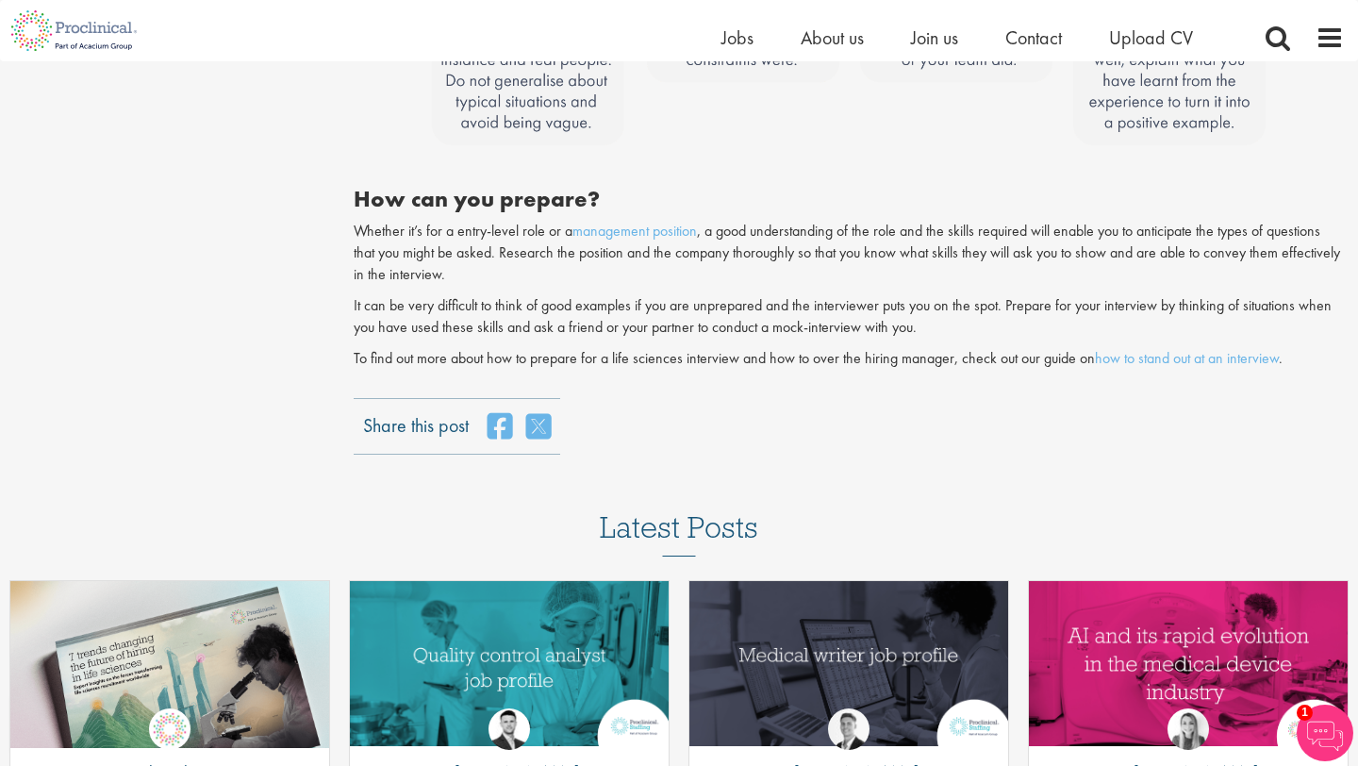
scroll to position [1896, 0]
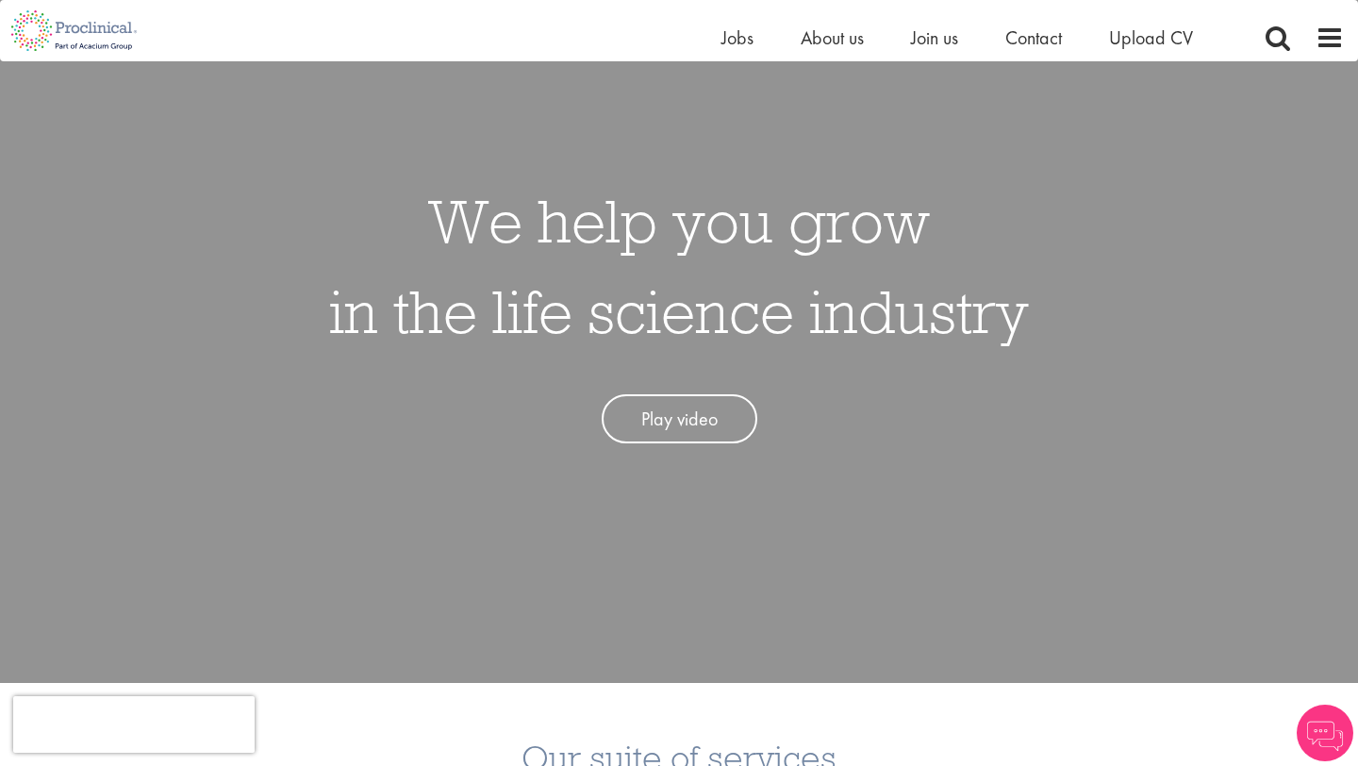
scroll to position [165, 0]
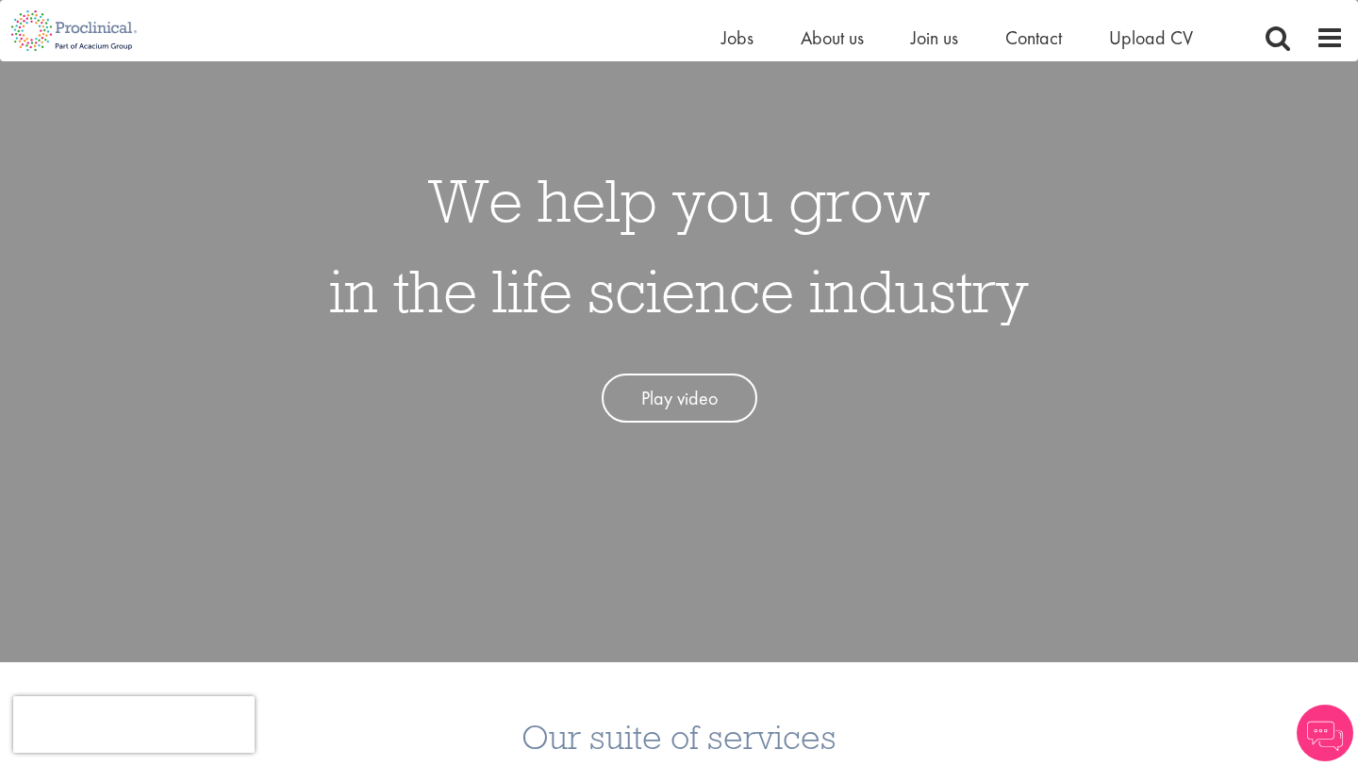
click at [688, 374] on link "Play video" at bounding box center [680, 398] width 156 height 50
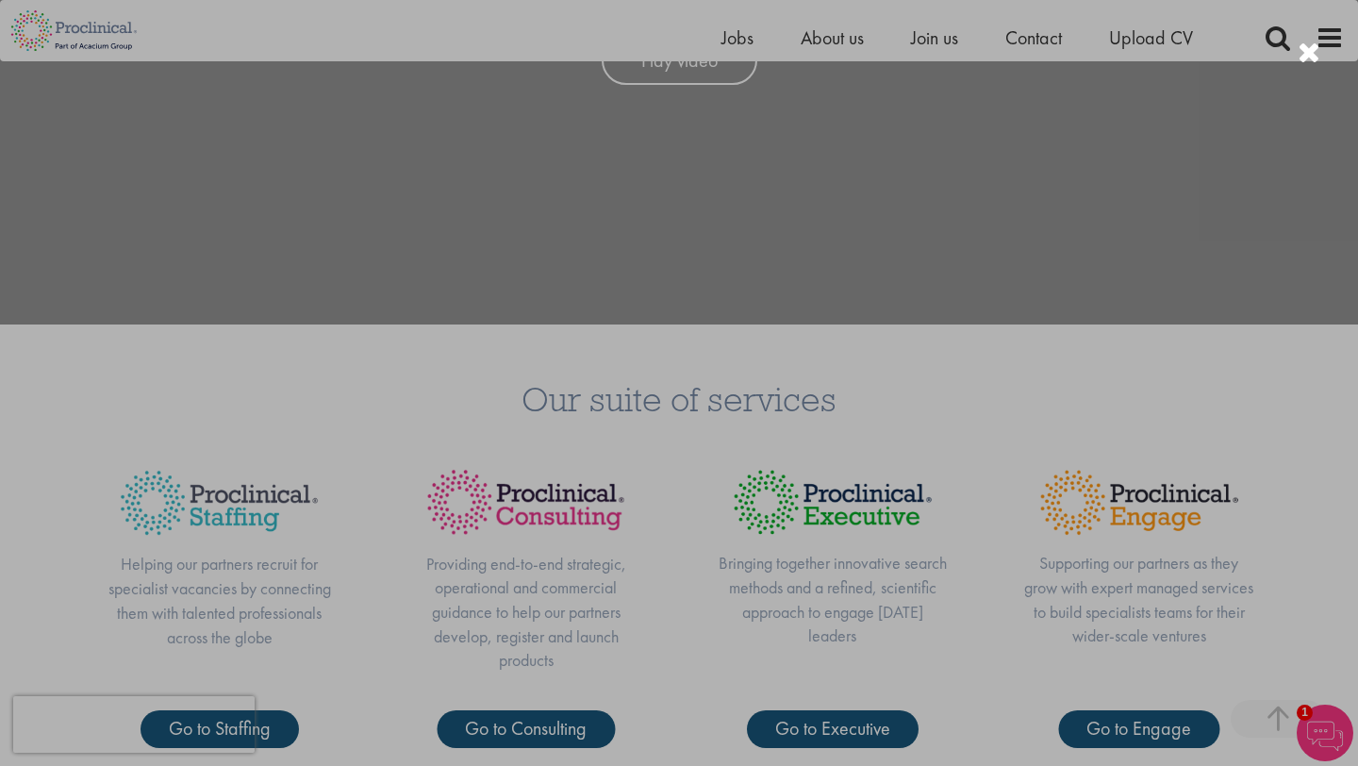
scroll to position [524, 0]
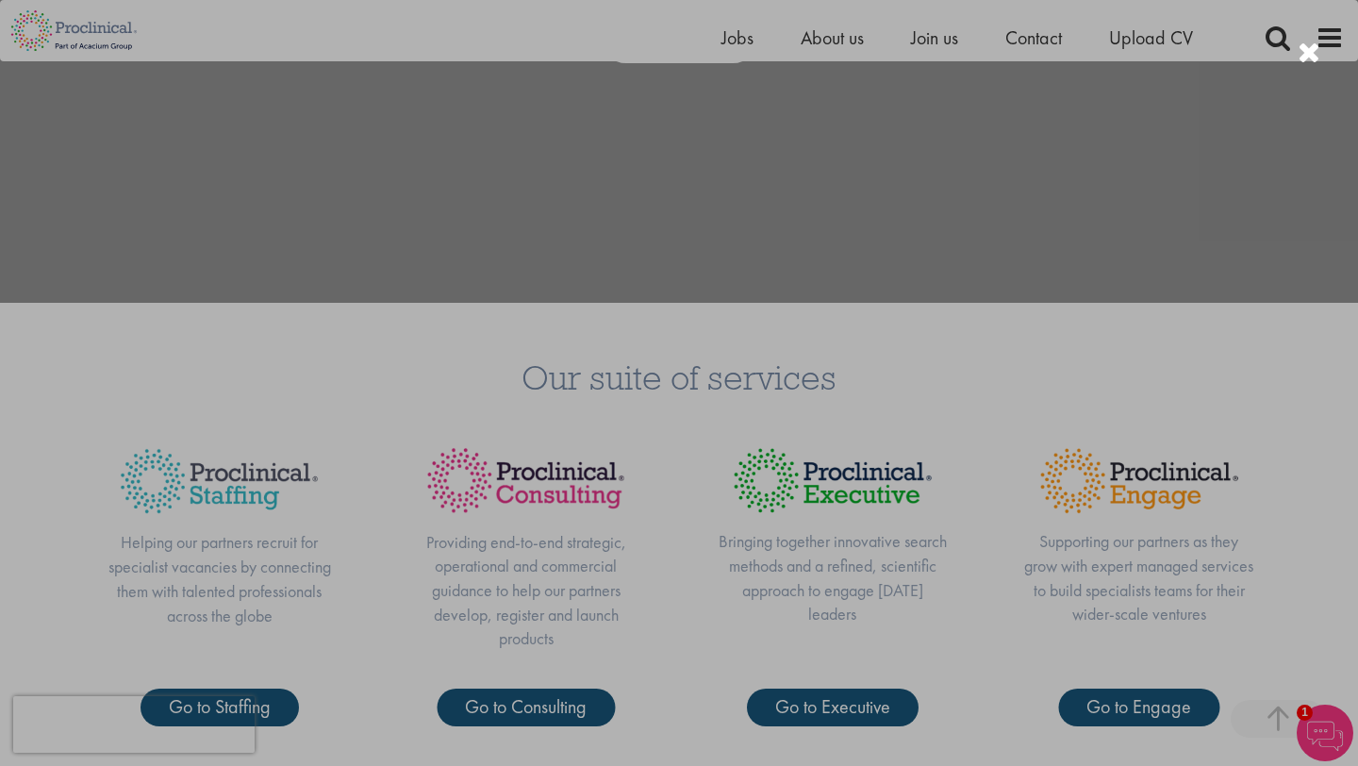
click at [81, 29] on div at bounding box center [679, 383] width 1358 height 766
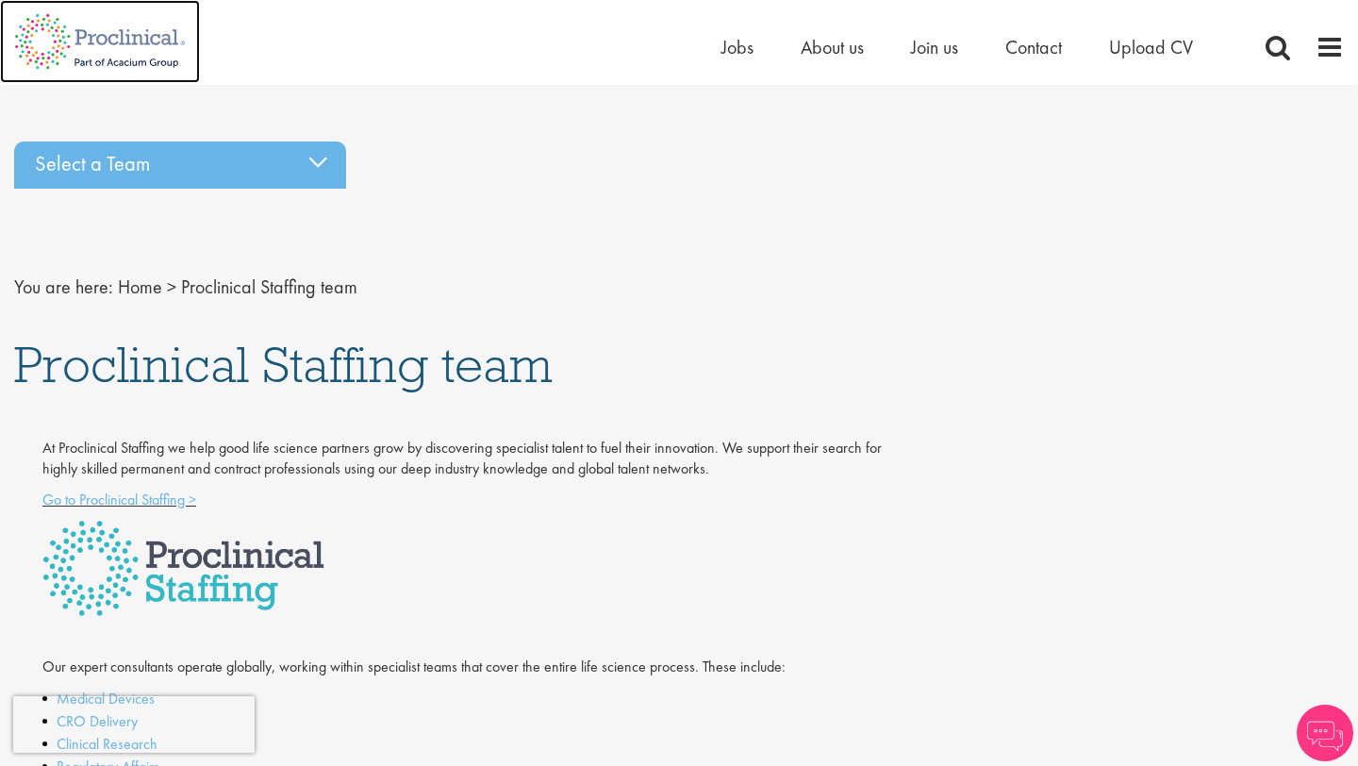
click at [119, 23] on img at bounding box center [100, 41] width 200 height 83
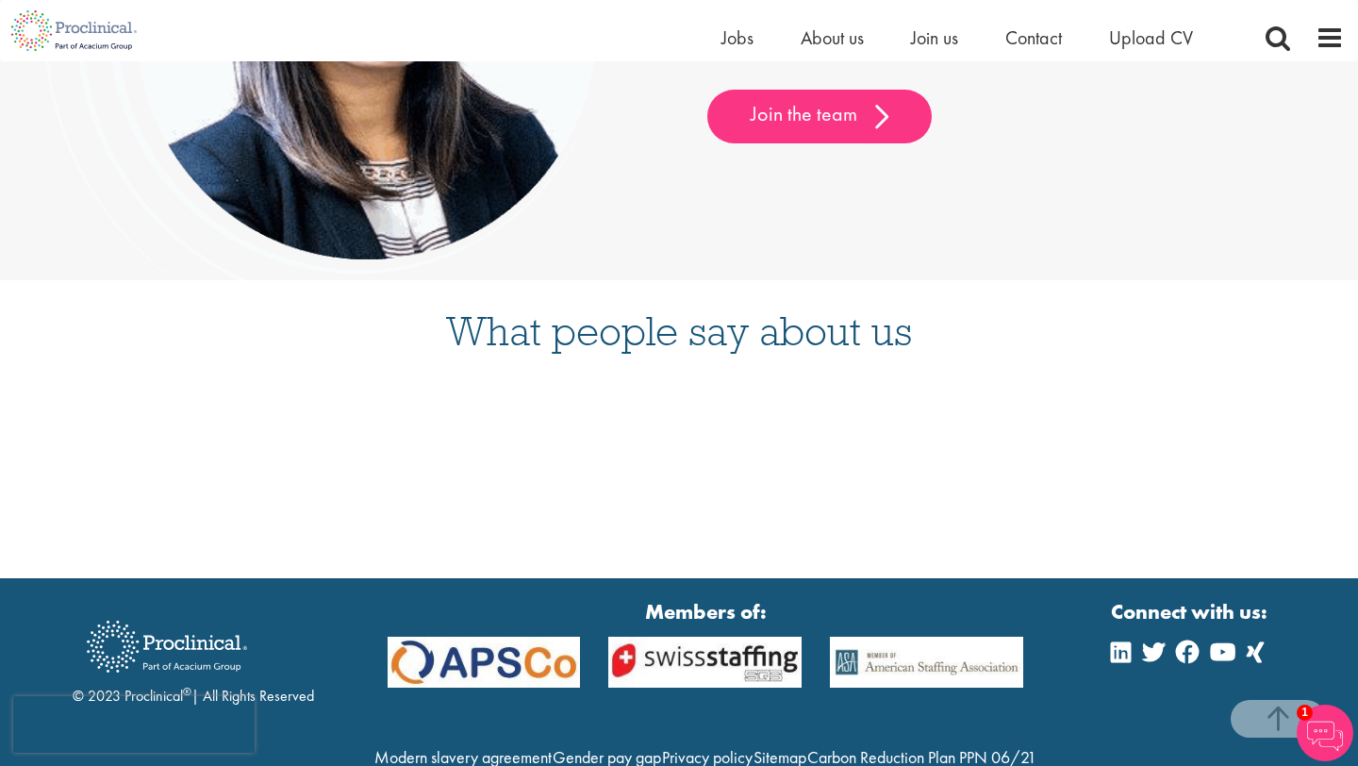
scroll to position [4861, 0]
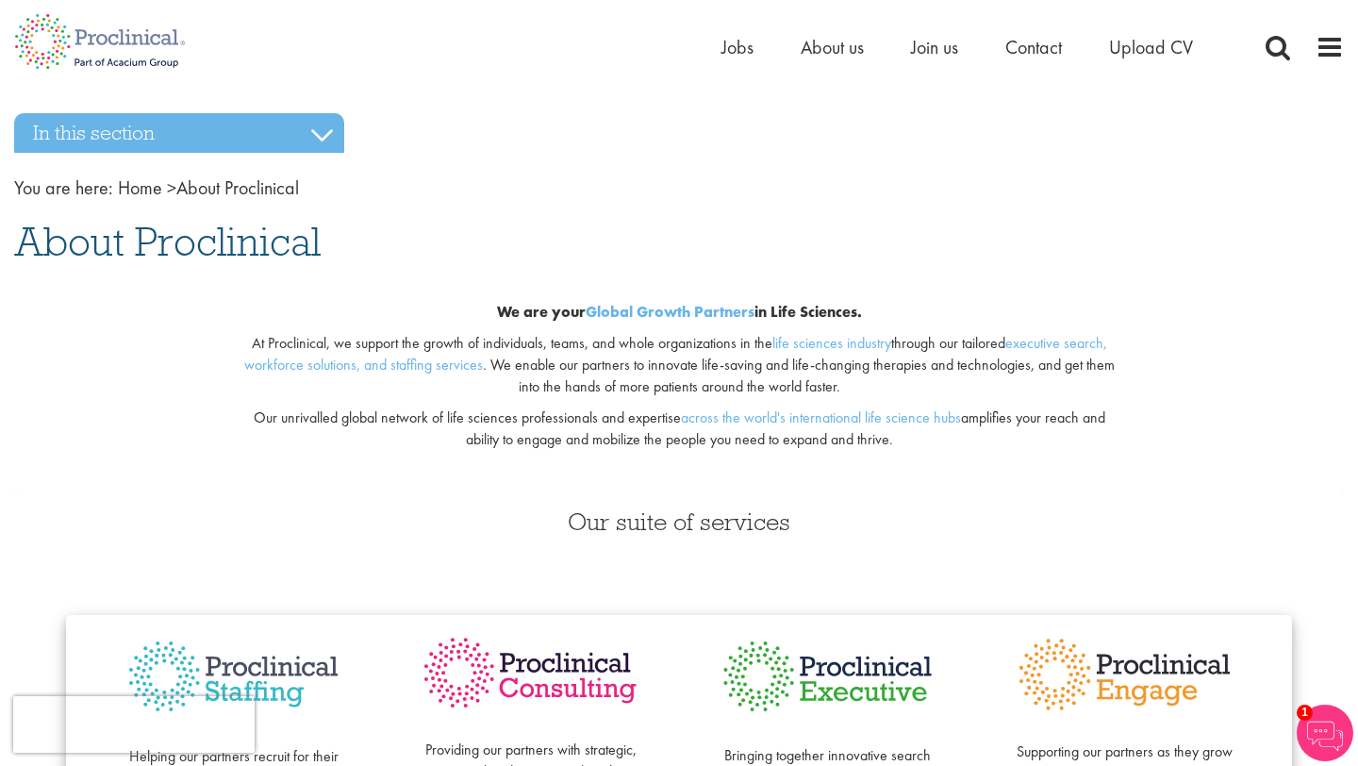
drag, startPoint x: 496, startPoint y: 310, endPoint x: 978, endPoint y: 437, distance: 498.1
click at [978, 437] on div "We are your Global Growth Partners in Life Sciences. At [GEOGRAPHIC_DATA], we s…" at bounding box center [678, 382] width 905 height 220
copy div "We are your Global Growth Partners in Life Sciences. At [GEOGRAPHIC_DATA], we s…"
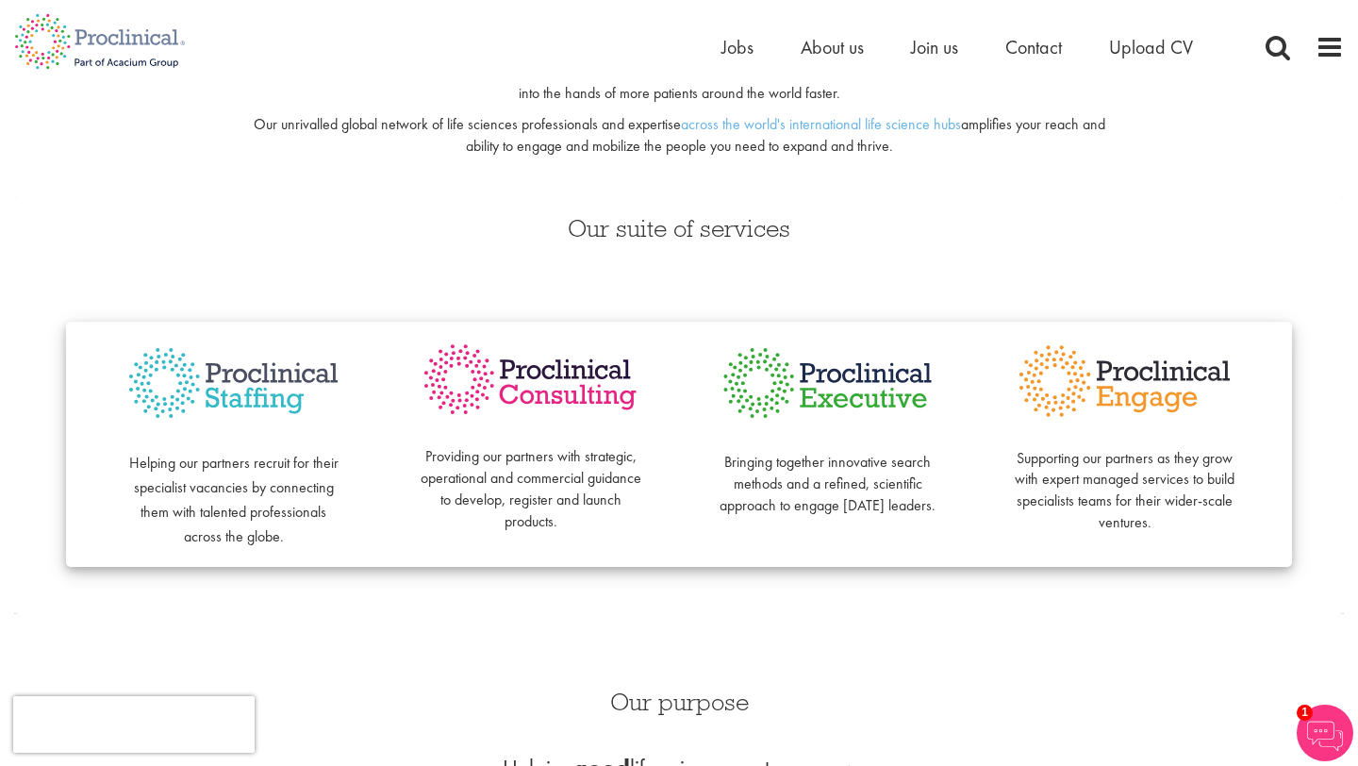
scroll to position [101, 0]
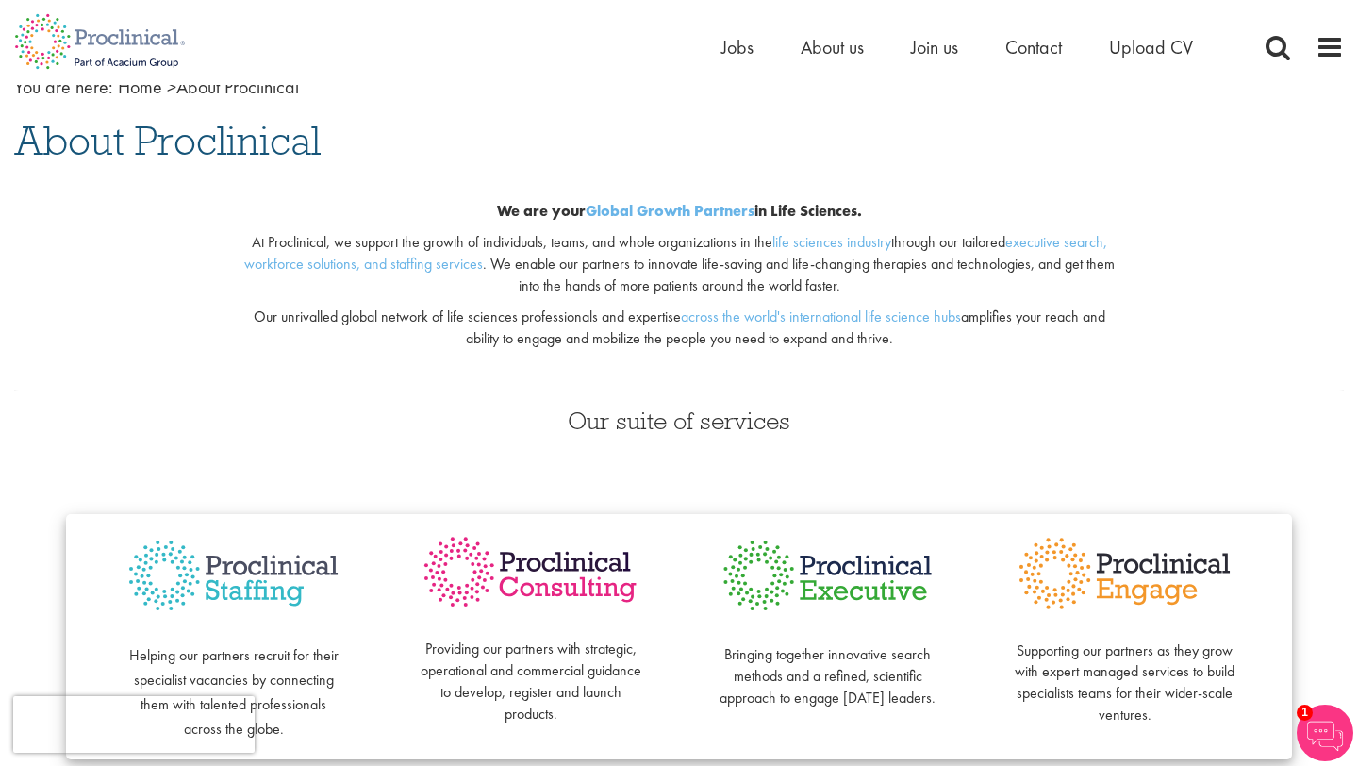
click at [560, 361] on p at bounding box center [678, 369] width 877 height 22
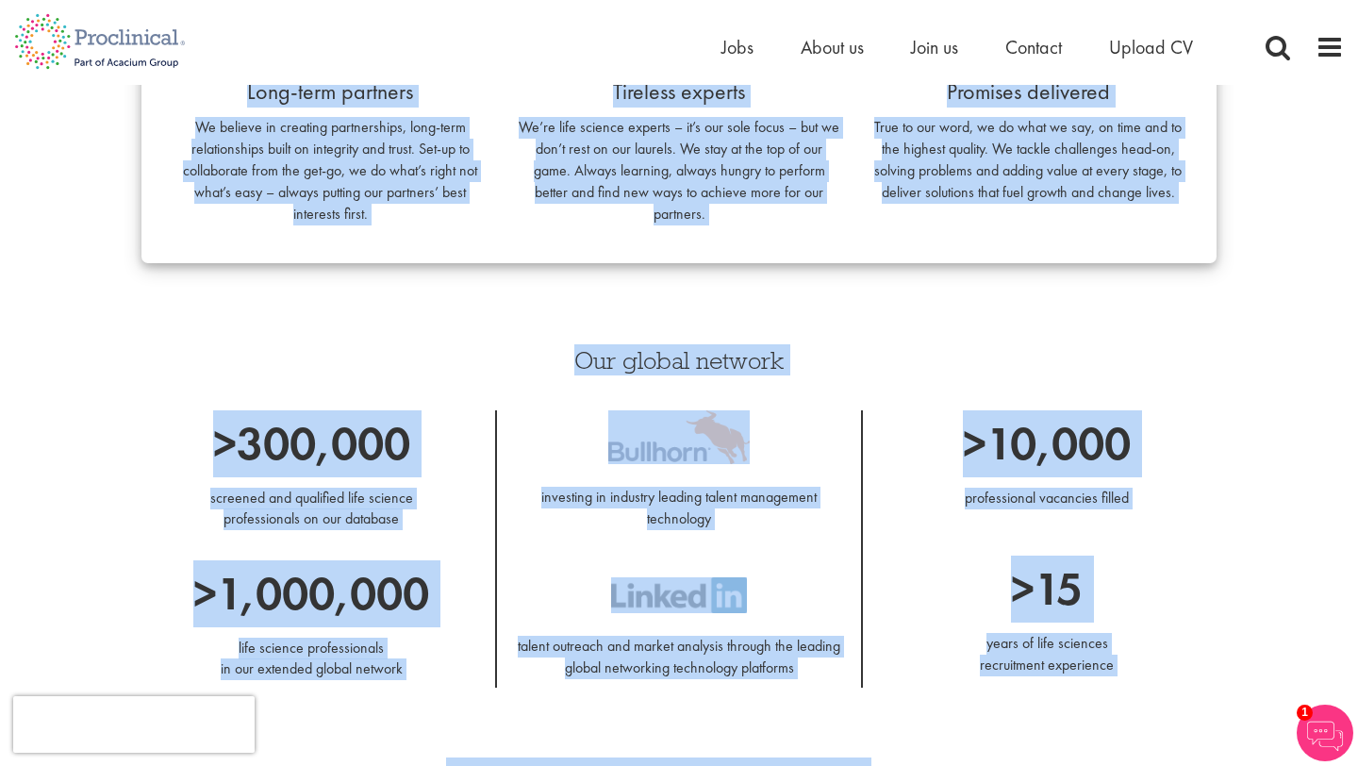
scroll to position [1366, 0]
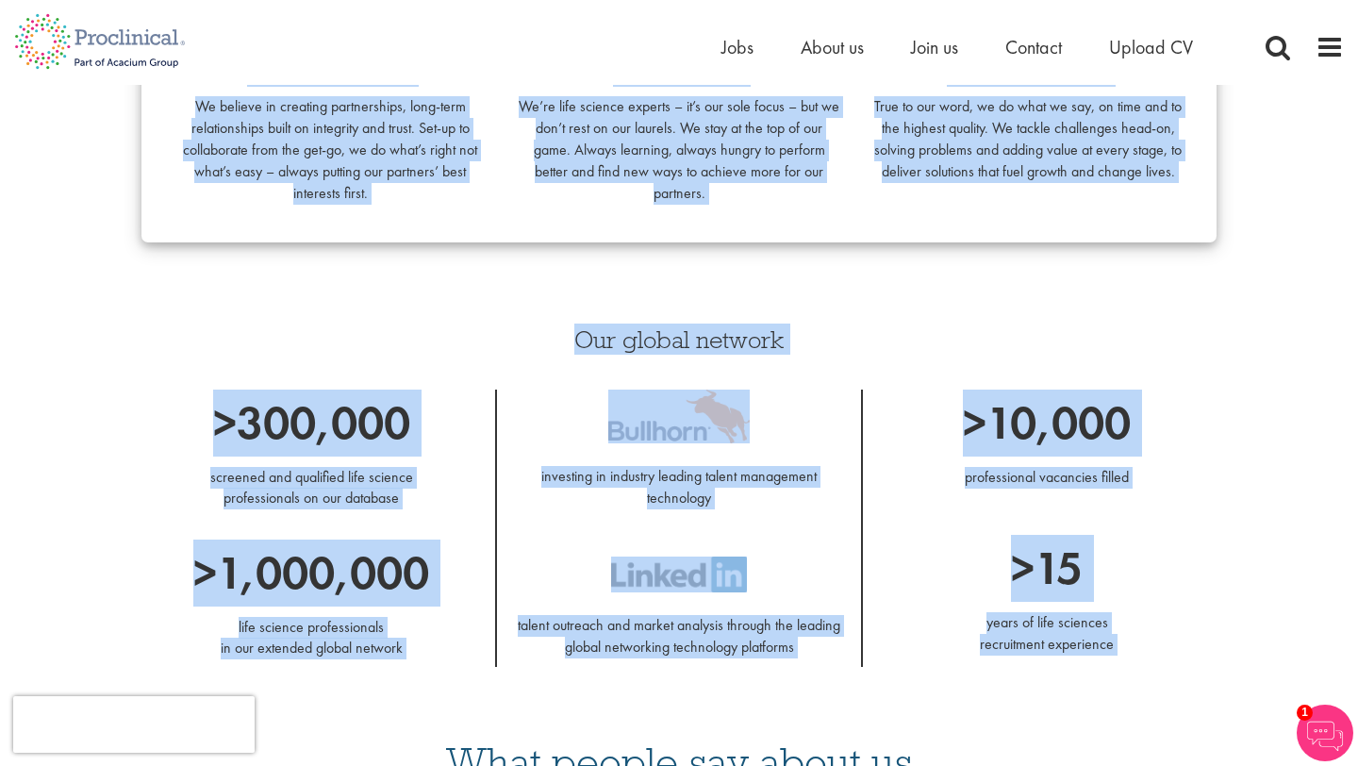
drag, startPoint x: 486, startPoint y: 203, endPoint x: 1106, endPoint y: 695, distance: 792.0
copy div "Lo ips dolo Sitame Consec Adipisci el Sedd Eiusmodt. In Utlaboreetd, ma aliquae…"
click at [765, 237] on div "Long-term partners We believe in creating partnerships, long-term relationships…" at bounding box center [678, 134] width 1075 height 216
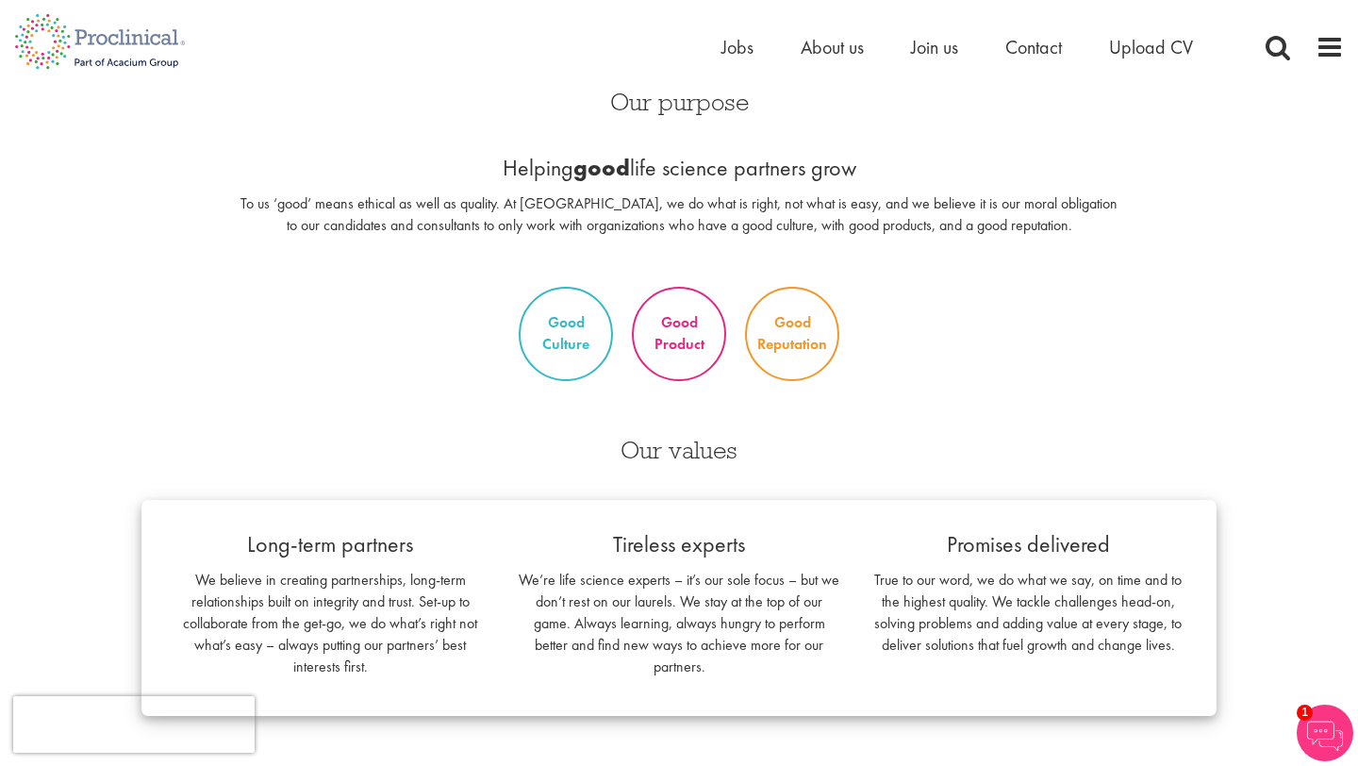
scroll to position [900, 0]
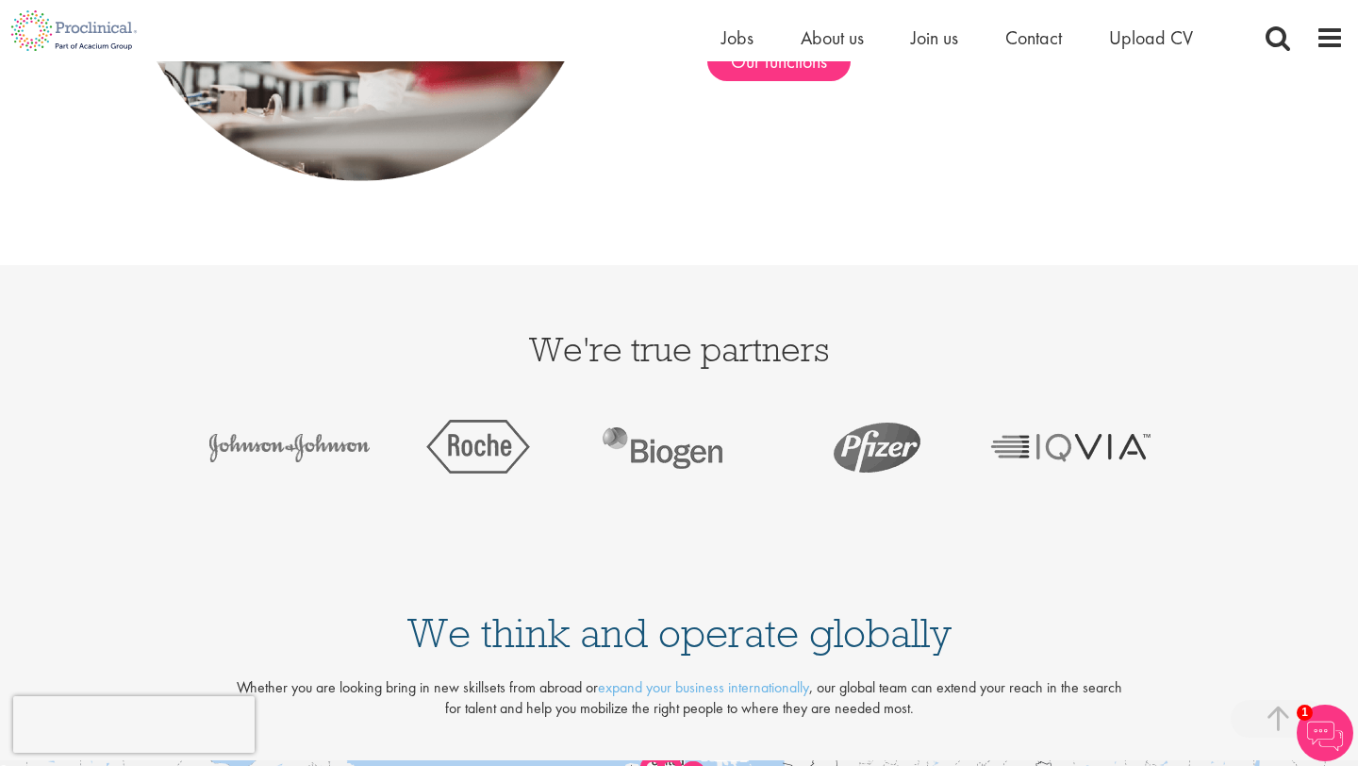
scroll to position [2891, 0]
